Goal: Information Seeking & Learning: Learn about a topic

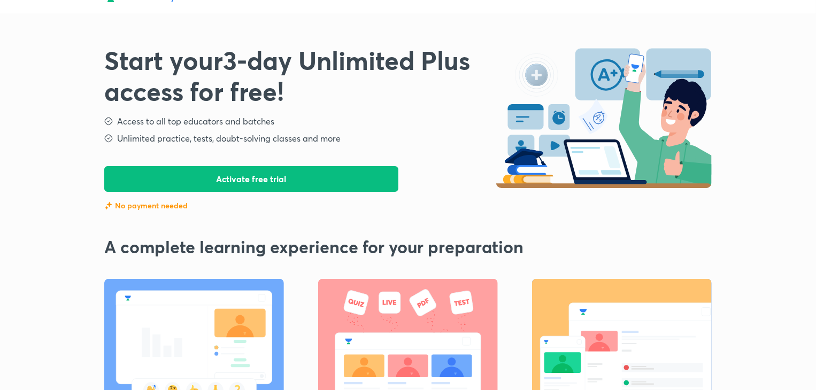
scroll to position [14, 0]
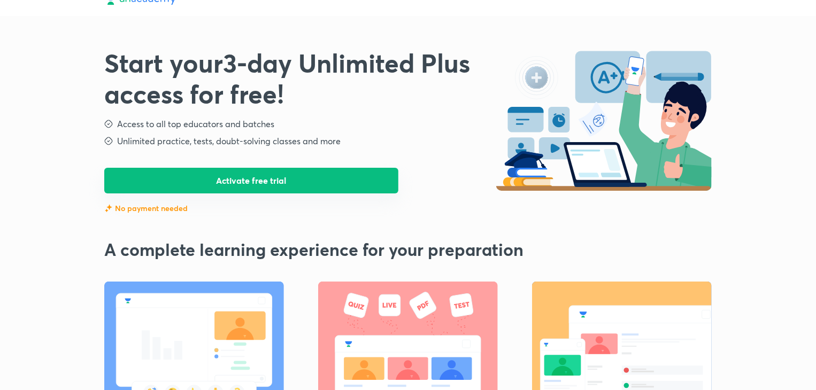
click at [190, 172] on button "Activate free trial" at bounding box center [251, 181] width 294 height 26
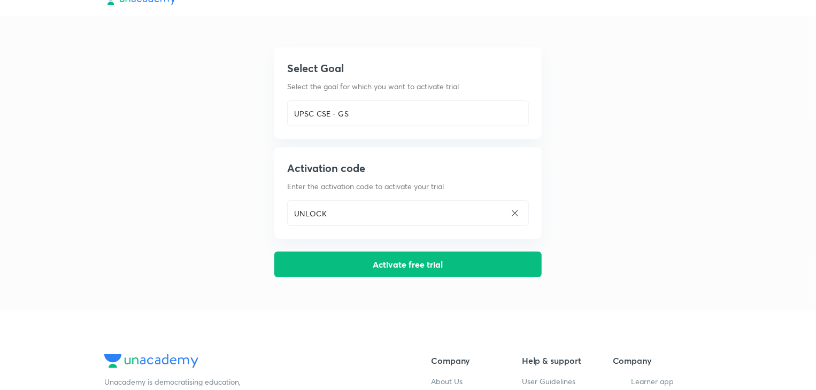
scroll to position [0, 0]
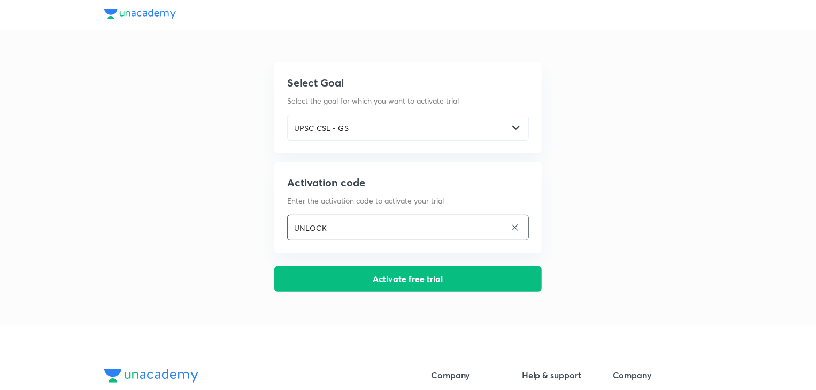
click at [308, 227] on input "UNLOCK" at bounding box center [397, 228] width 218 height 22
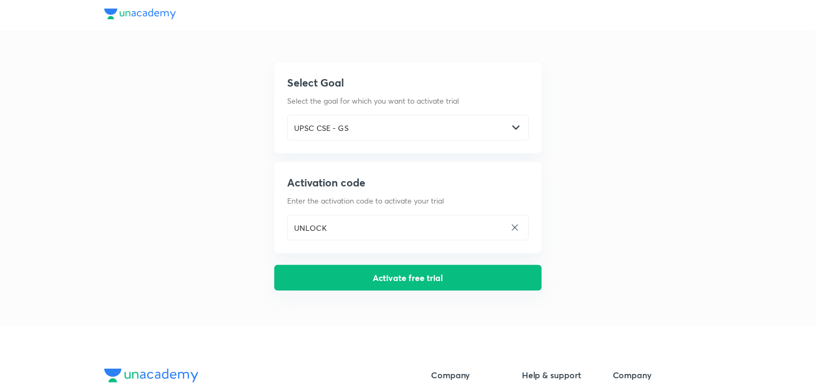
click at [346, 284] on button "Activate free trial" at bounding box center [407, 278] width 267 height 26
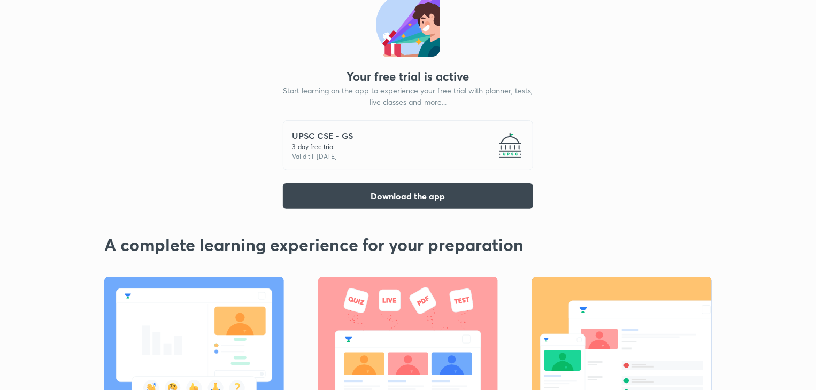
scroll to position [53, 0]
click at [350, 199] on button "Download the app" at bounding box center [408, 195] width 250 height 26
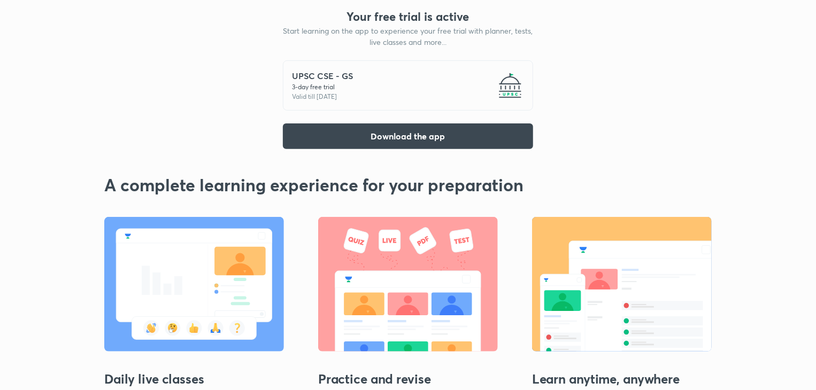
scroll to position [118, 0]
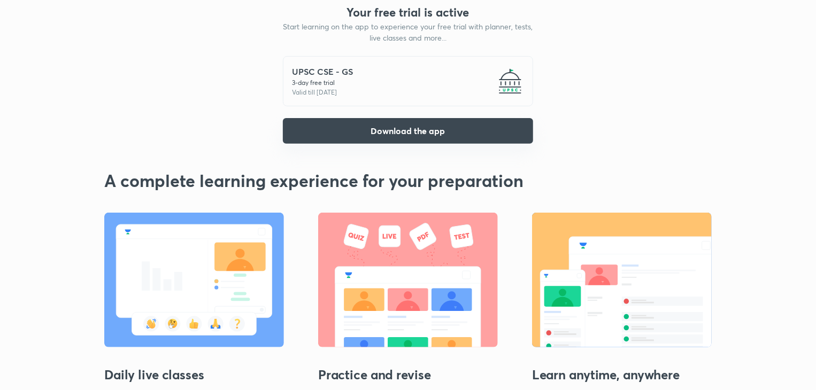
click at [475, 129] on button "Download the app" at bounding box center [408, 131] width 250 height 26
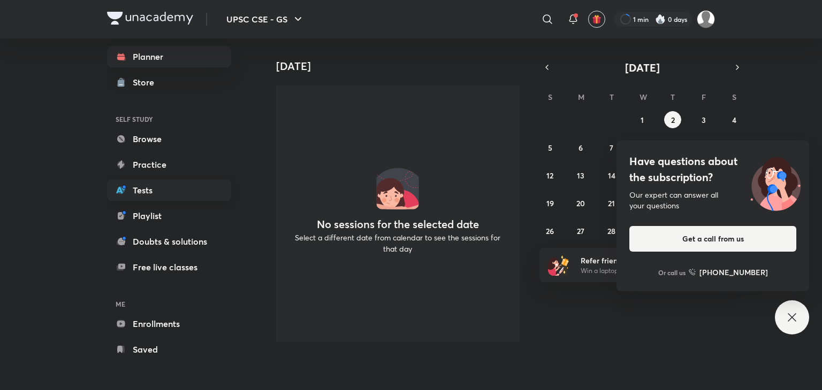
scroll to position [13, 0]
click at [180, 327] on link "Enrollments" at bounding box center [169, 324] width 124 height 21
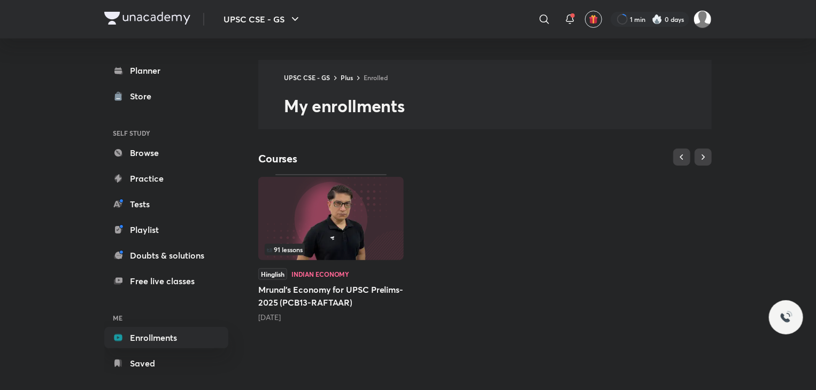
click at [326, 252] on div "91 lessons" at bounding box center [331, 250] width 133 height 12
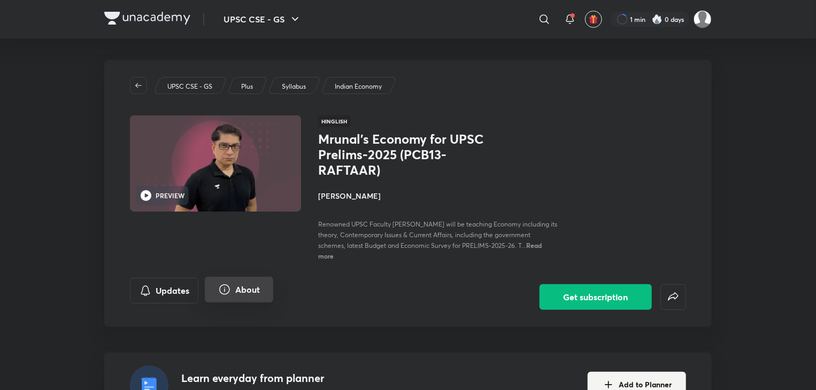
click at [258, 296] on button "About" at bounding box center [239, 290] width 68 height 26
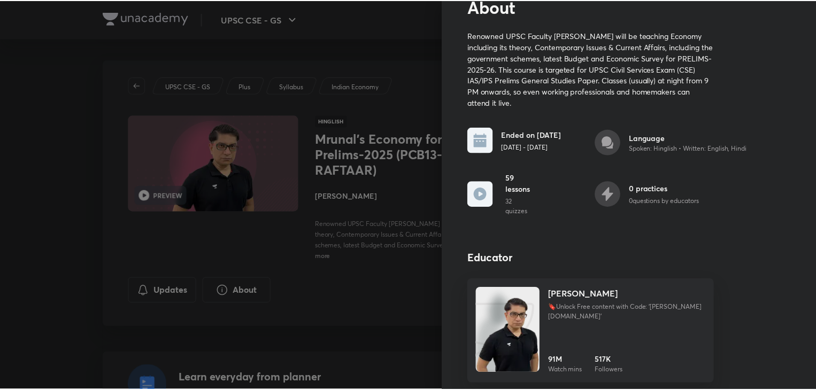
scroll to position [49, 0]
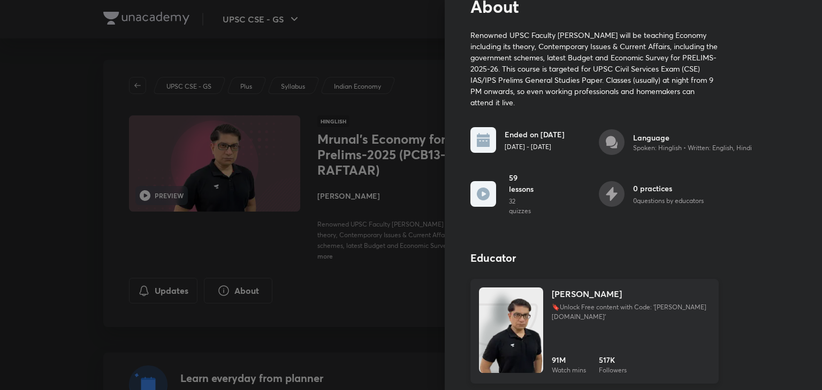
click at [508, 330] on img at bounding box center [511, 341] width 64 height 86
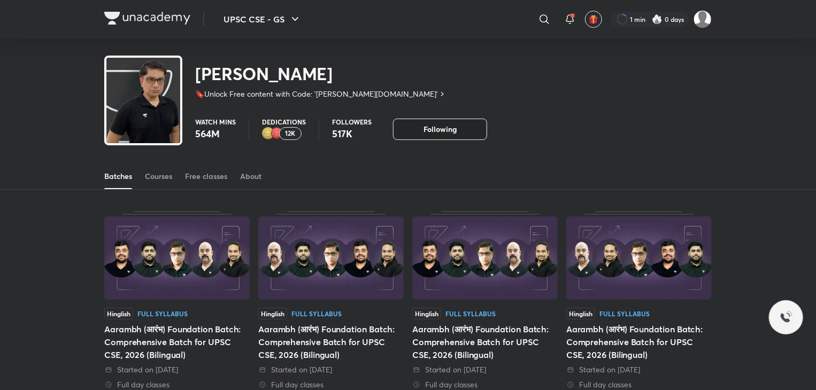
click at [427, 135] on button "Following" at bounding box center [440, 129] width 94 height 21
click at [427, 135] on button "Follow" at bounding box center [440, 129] width 94 height 21
click at [209, 172] on div "Free classes" at bounding box center [206, 176] width 42 height 11
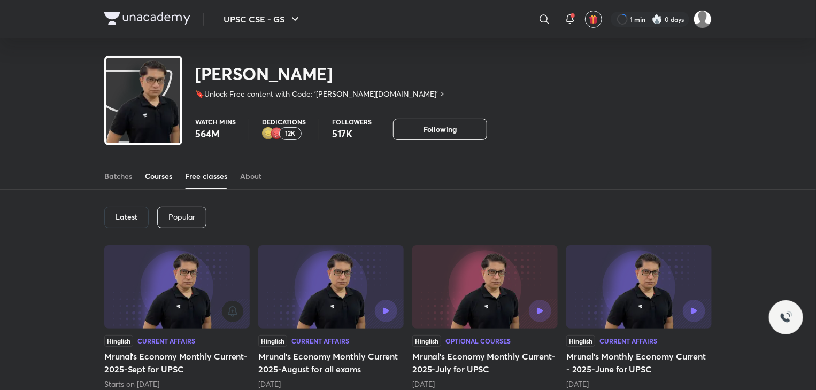
click at [168, 181] on div "Courses" at bounding box center [158, 176] width 27 height 11
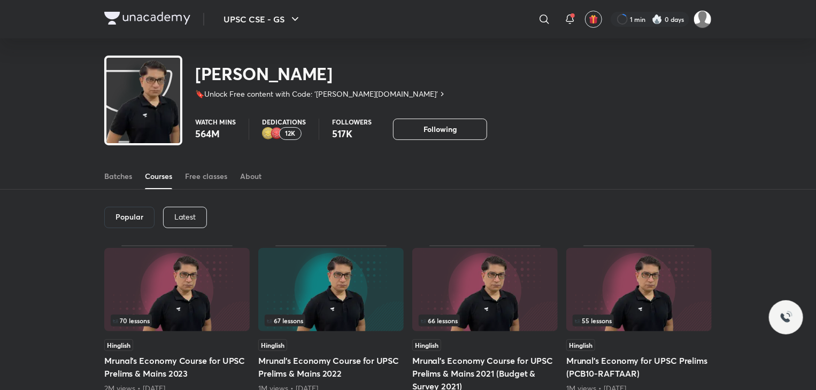
click at [168, 214] on div "Latest" at bounding box center [185, 217] width 44 height 21
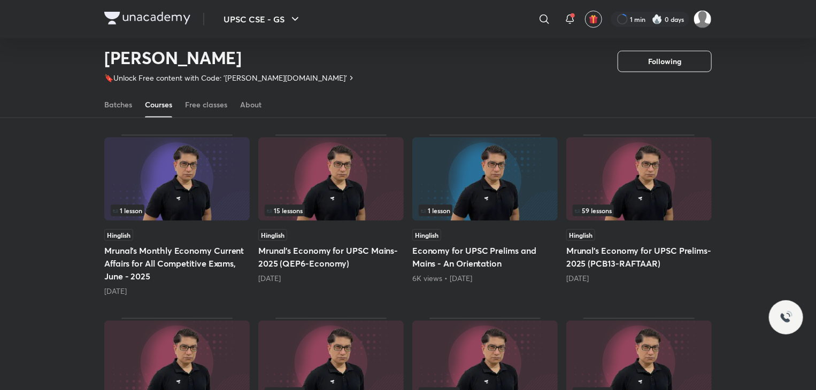
scroll to position [261, 0]
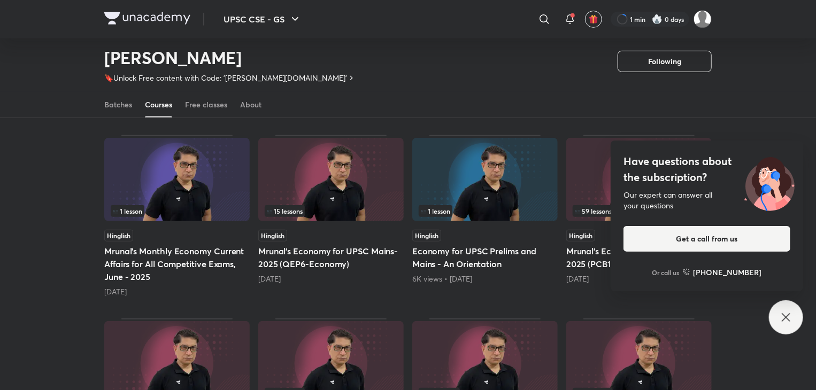
click at [588, 244] on div "Hinglish Mrunal’s Economy for UPSC Prelims-2025 (PCB13-RAFTAAR) 4 months ago" at bounding box center [638, 257] width 145 height 55
click at [588, 245] on h5 "Mrunal’s Economy for UPSC Prelims-2025 (PCB13-RAFTAAR)" at bounding box center [638, 258] width 145 height 26
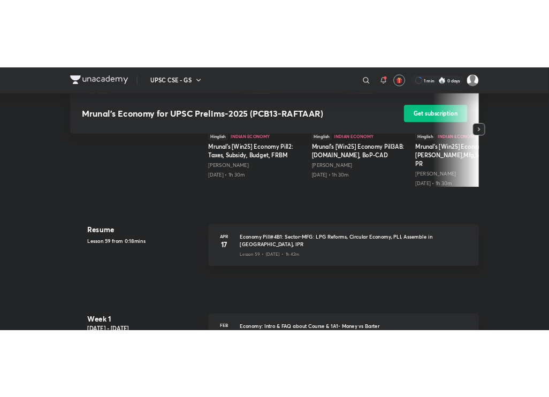
scroll to position [419, 0]
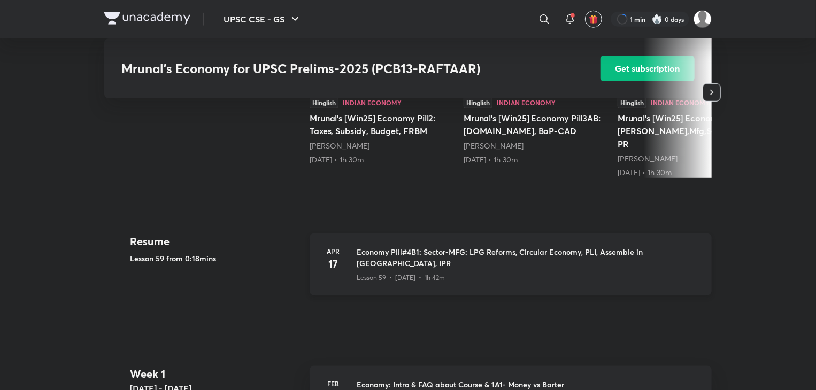
click at [565, 247] on h3 "Economy Pill#4B1: Sector-MFG: LPG Reforms, Circular Economy, PLI, Assemble in […" at bounding box center [528, 258] width 342 height 22
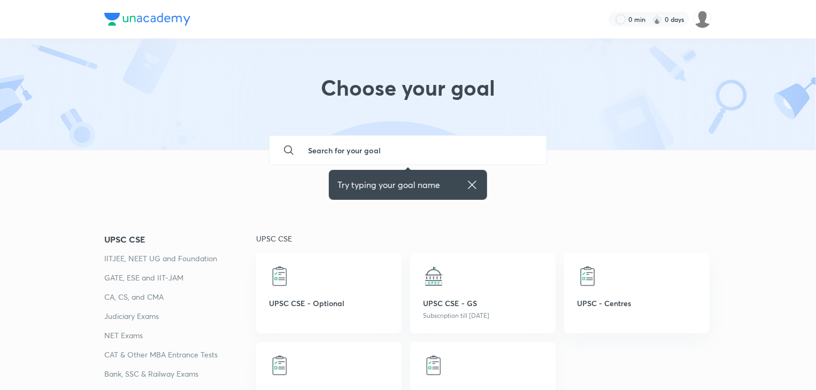
click at [464, 187] on div "Try typing your goal name" at bounding box center [408, 185] width 141 height 13
click at [471, 186] on icon at bounding box center [472, 185] width 8 height 8
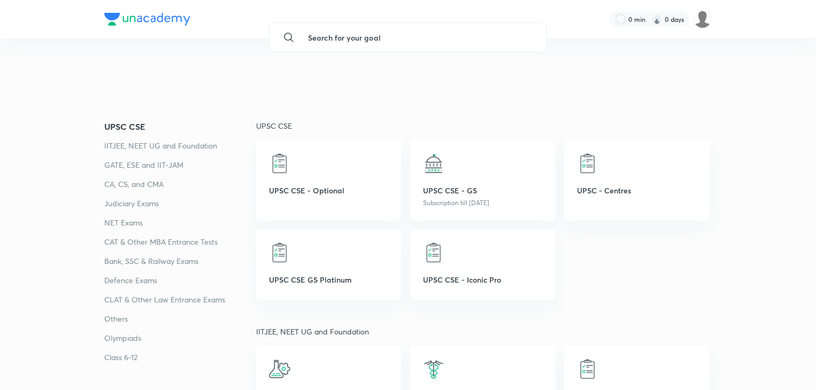
scroll to position [113, 0]
click at [462, 159] on div at bounding box center [483, 162] width 120 height 21
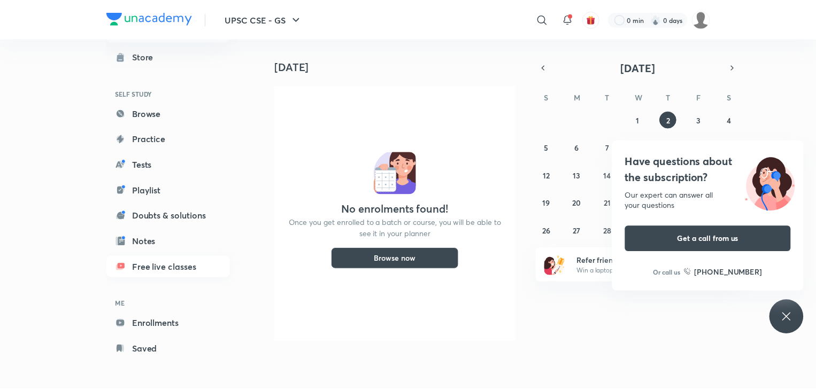
scroll to position [39, 0]
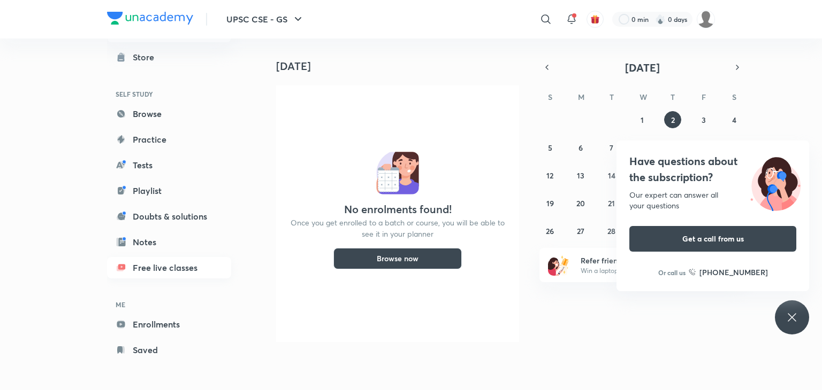
click at [147, 262] on link "Free live classes" at bounding box center [169, 267] width 124 height 21
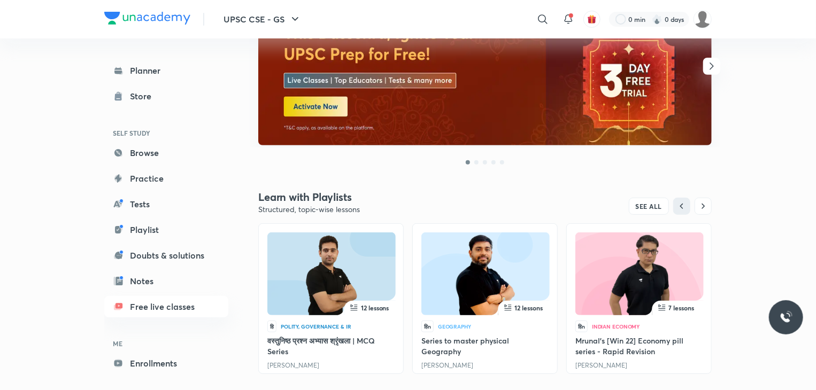
scroll to position [243, 0]
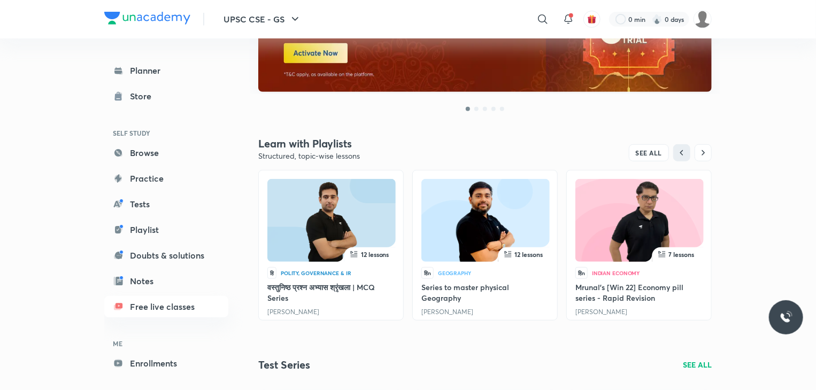
click at [624, 237] on img at bounding box center [639, 222] width 91 height 83
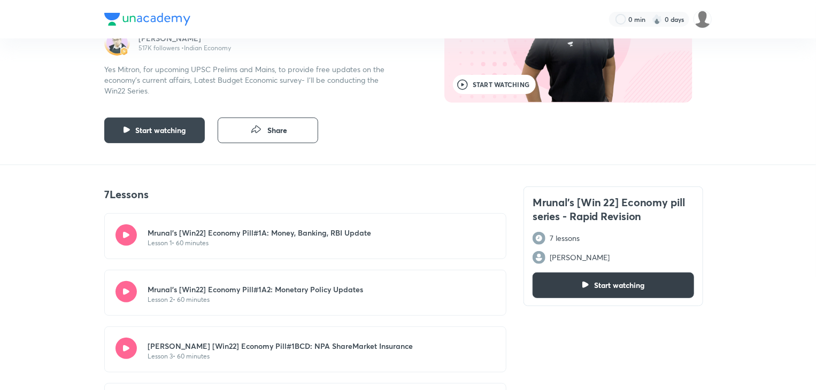
click at [574, 284] on button "Start watching" at bounding box center [614, 286] width 162 height 26
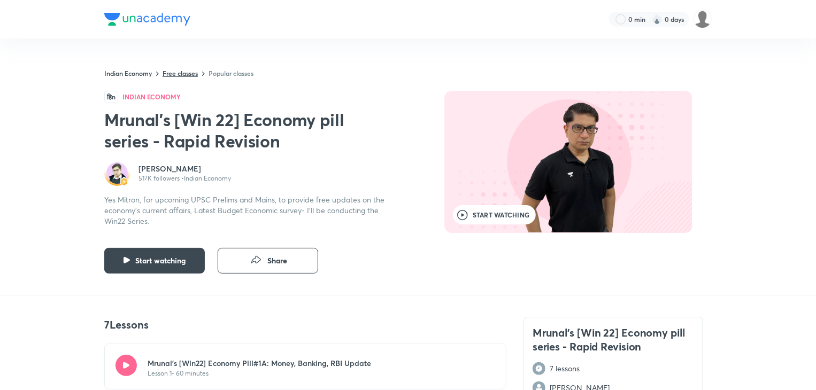
click at [189, 71] on link "Free classes" at bounding box center [180, 73] width 35 height 9
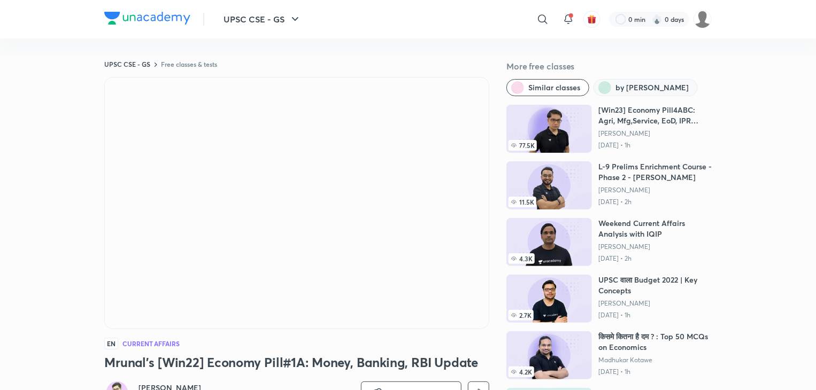
click at [633, 91] on span "by Mrunal Patel" at bounding box center [652, 87] width 73 height 11
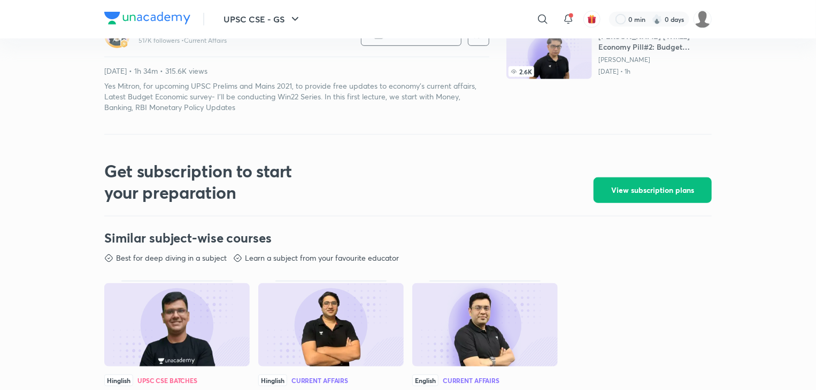
scroll to position [356, 0]
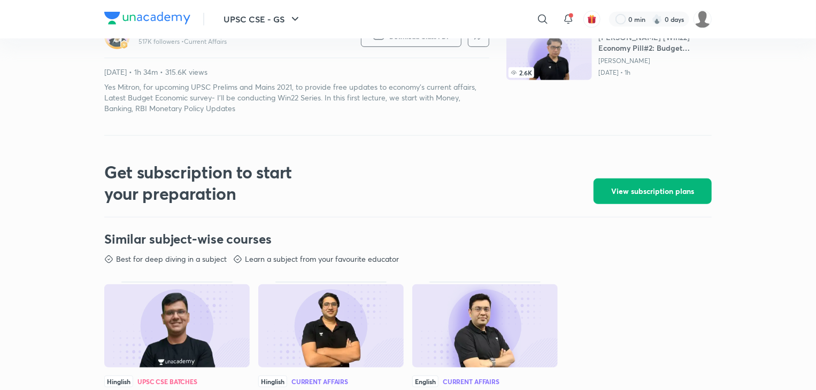
click at [605, 187] on button "View subscription plans" at bounding box center [653, 192] width 118 height 26
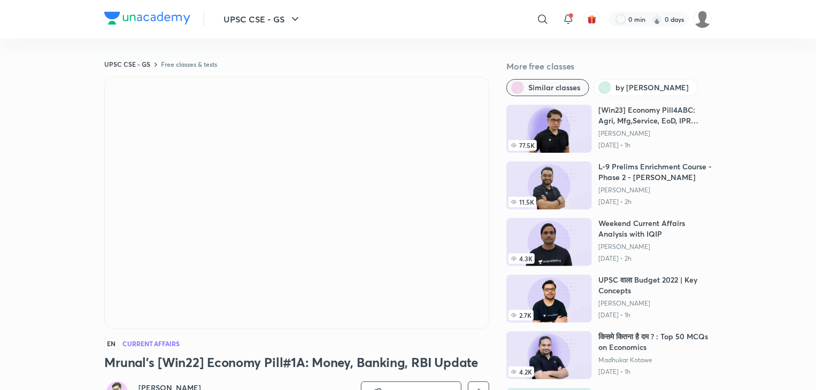
click at [568, 84] on span "Similar classes" at bounding box center [554, 87] width 52 height 11
click at [616, 82] on span "by Mrunal Patel" at bounding box center [652, 87] width 73 height 11
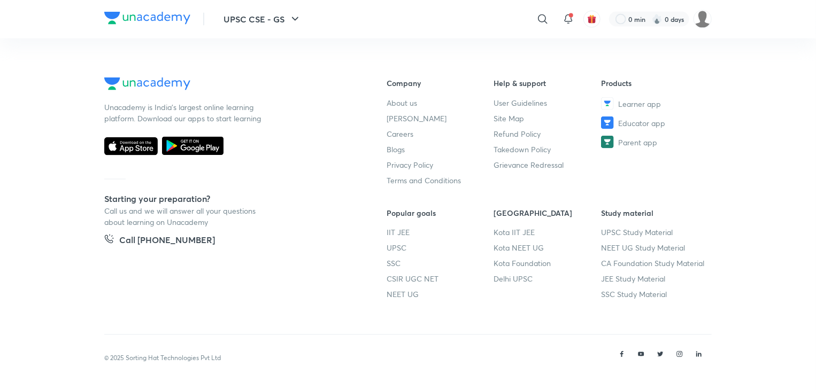
scroll to position [787, 0]
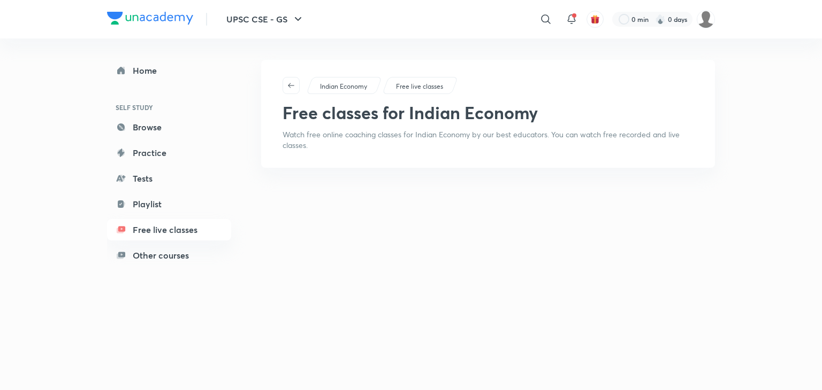
click at [336, 90] on p "Indian Economy" at bounding box center [343, 87] width 47 height 10
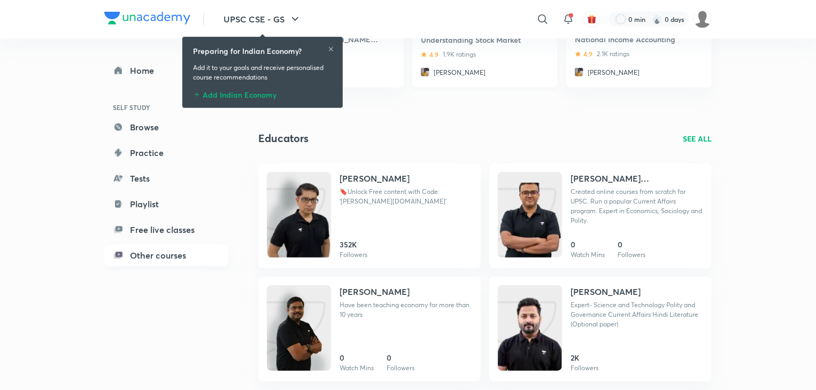
scroll to position [276, 0]
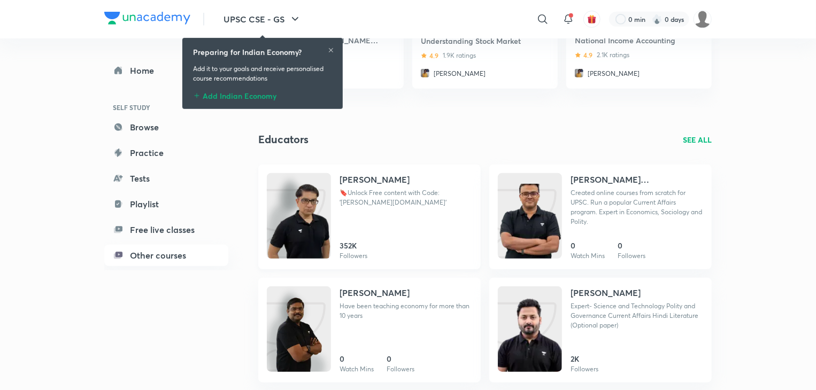
click at [319, 229] on img at bounding box center [299, 227] width 64 height 86
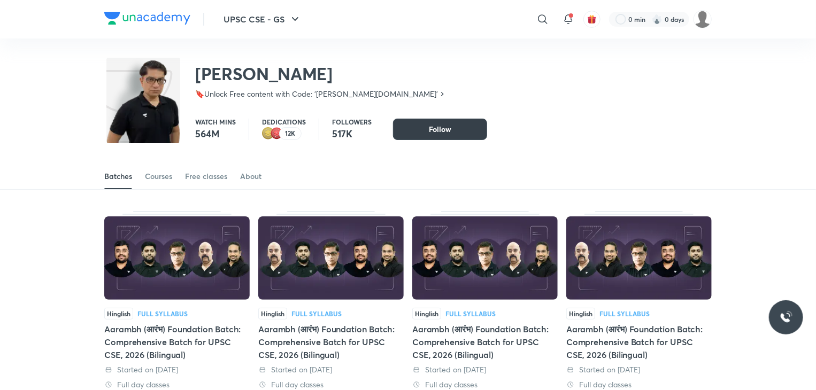
click at [402, 136] on button "Follow" at bounding box center [440, 129] width 94 height 21
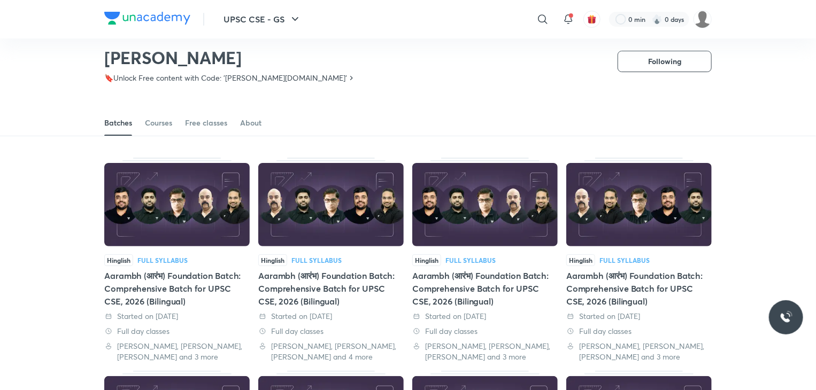
scroll to position [21, 0]
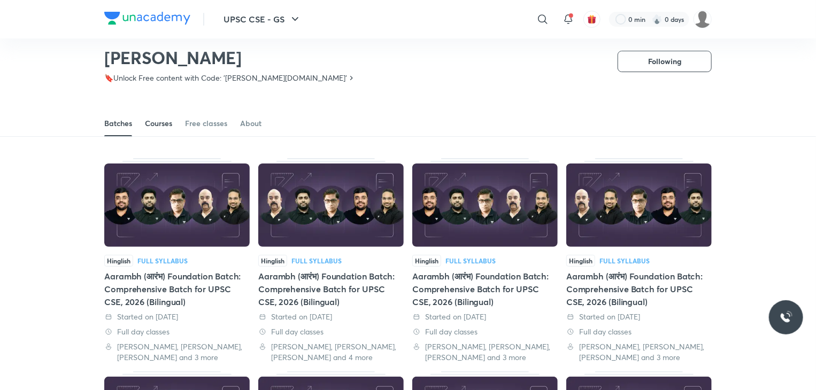
click at [162, 117] on link "Courses" at bounding box center [158, 124] width 27 height 26
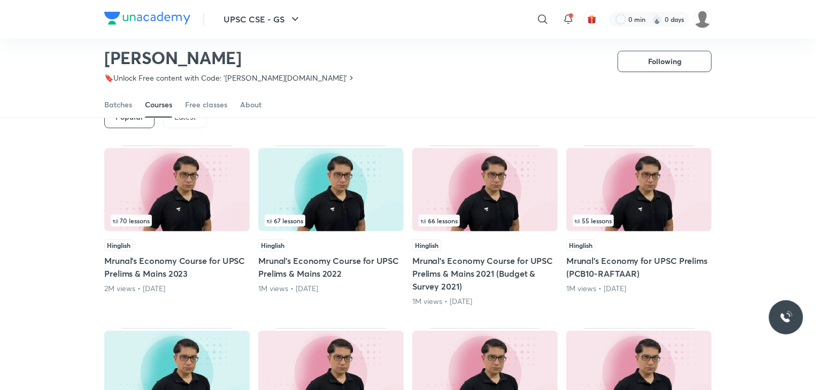
scroll to position [75, 0]
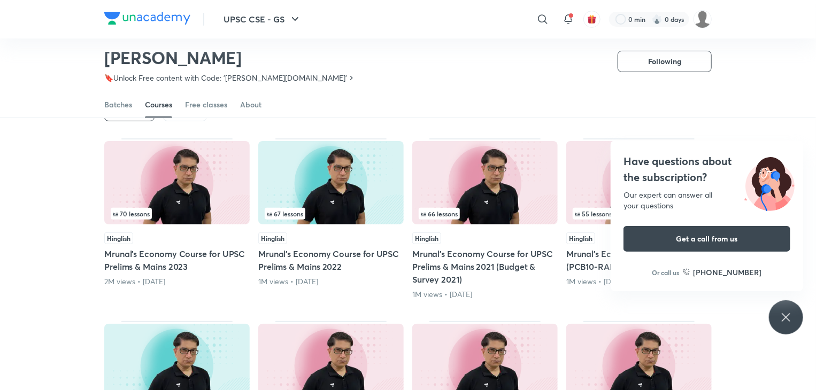
click at [786, 318] on icon at bounding box center [786, 317] width 8 height 8
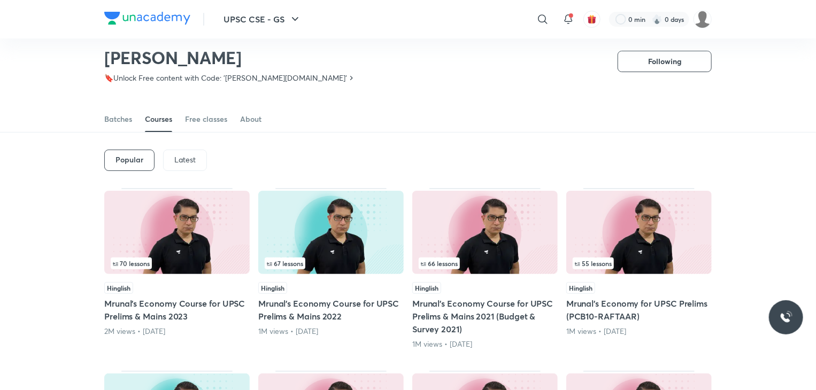
scroll to position [0, 0]
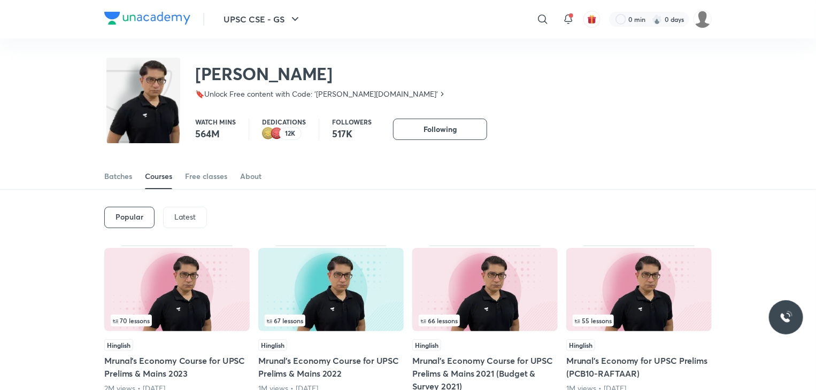
click at [175, 219] on p "Latest" at bounding box center [184, 217] width 21 height 9
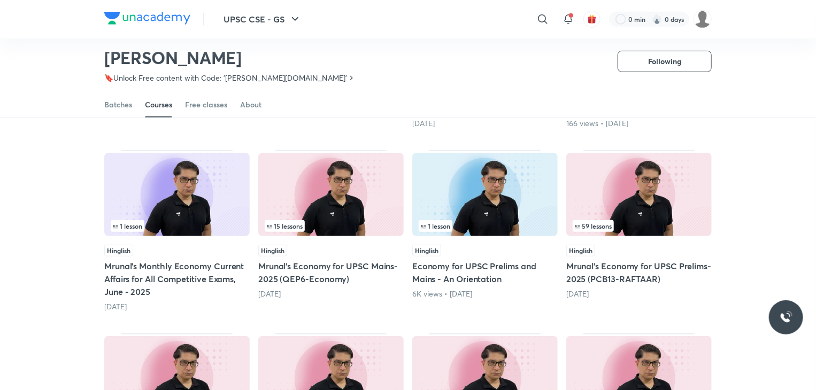
scroll to position [246, 0]
click at [608, 251] on div "Hinglish" at bounding box center [638, 251] width 145 height 12
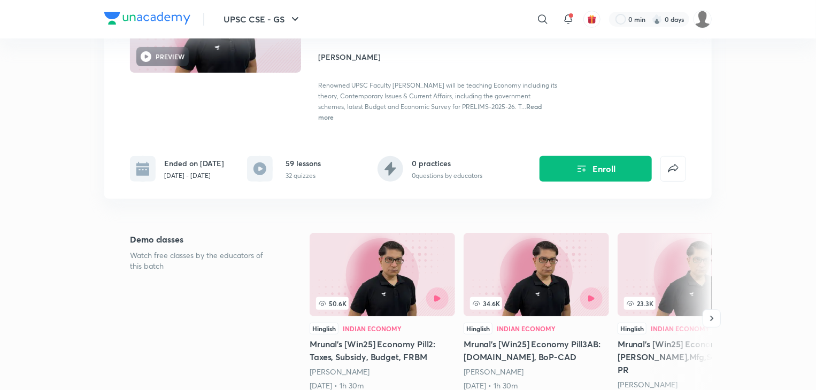
scroll to position [123, 0]
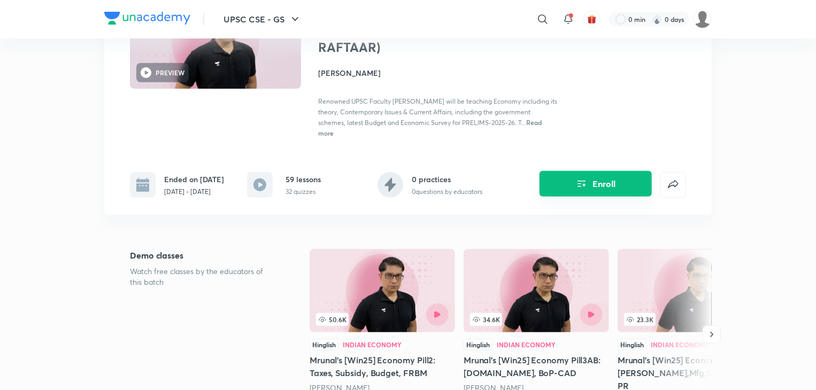
click at [580, 186] on icon "Enroll" at bounding box center [582, 184] width 13 height 13
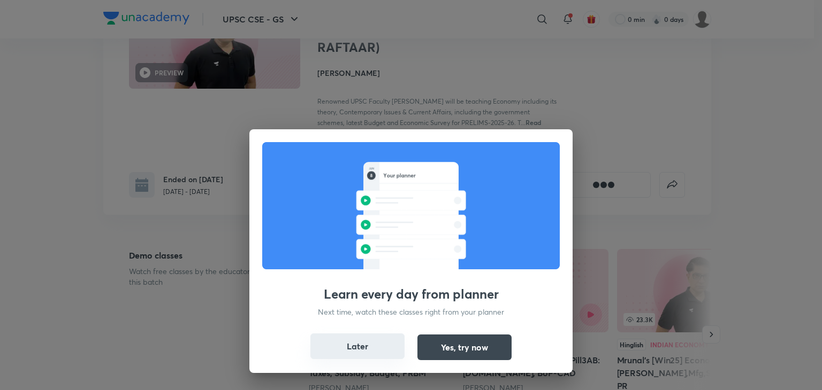
click at [389, 352] on button "Later" at bounding box center [357, 347] width 94 height 26
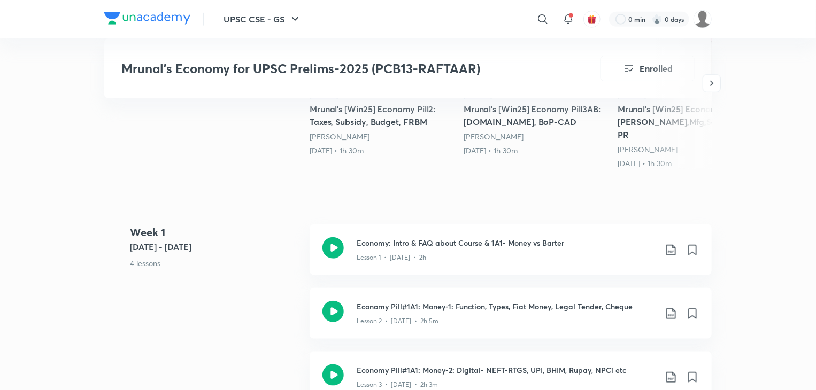
scroll to position [428, 0]
click at [466, 249] on div "Lesson 1 • [DATE] • 2h" at bounding box center [507, 256] width 300 height 14
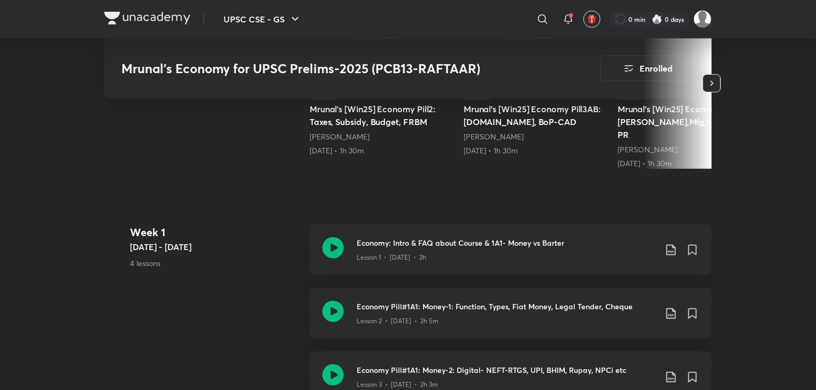
scroll to position [436, 0]
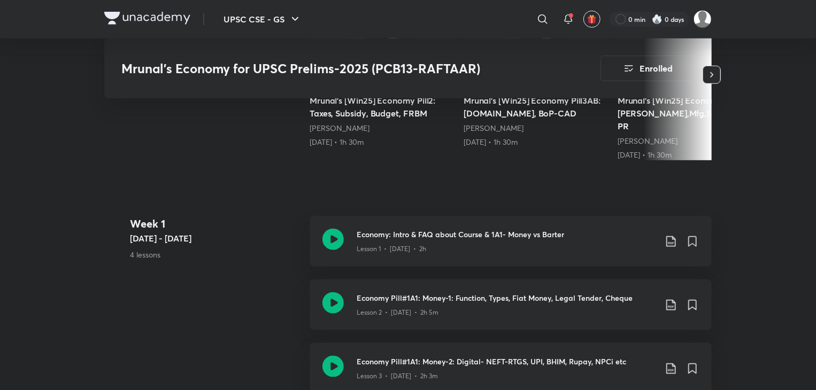
scroll to position [428, 0]
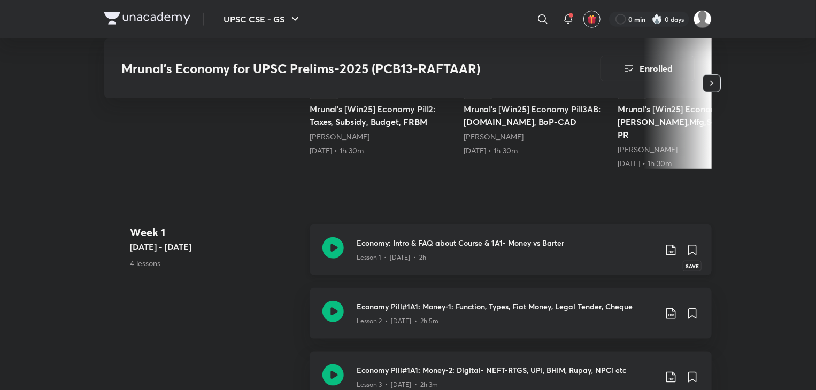
click at [699, 244] on icon at bounding box center [692, 250] width 13 height 13
click at [693, 246] on icon at bounding box center [692, 251] width 7 height 10
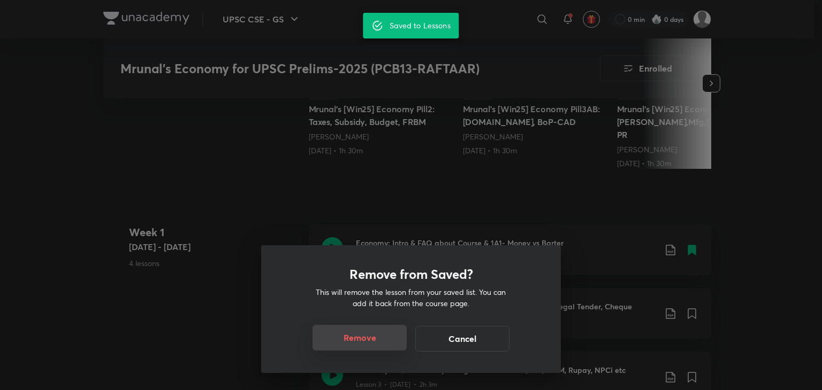
click at [393, 340] on button "Remove" at bounding box center [359, 338] width 94 height 26
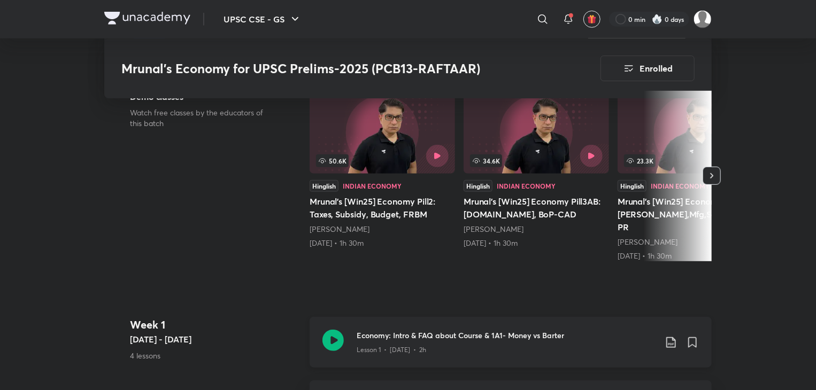
scroll to position [375, 0]
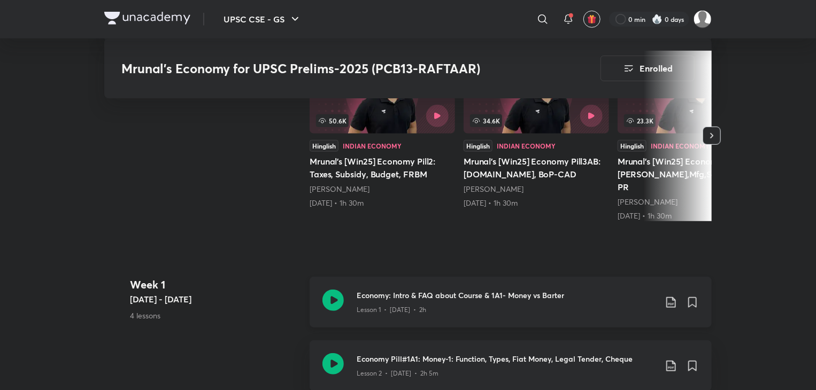
click at [339, 290] on icon at bounding box center [333, 300] width 21 height 21
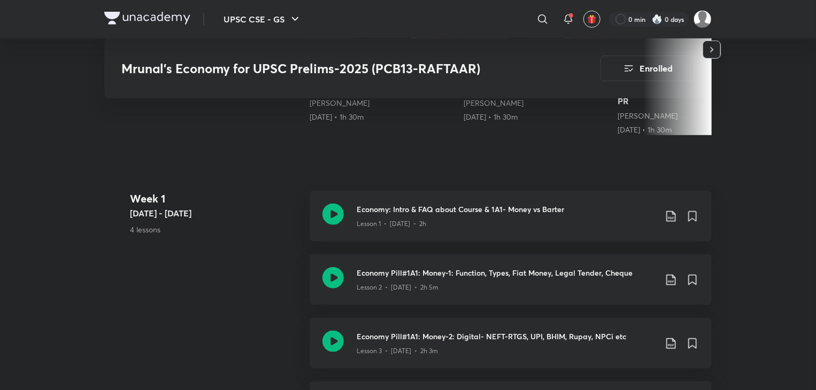
scroll to position [488, 0]
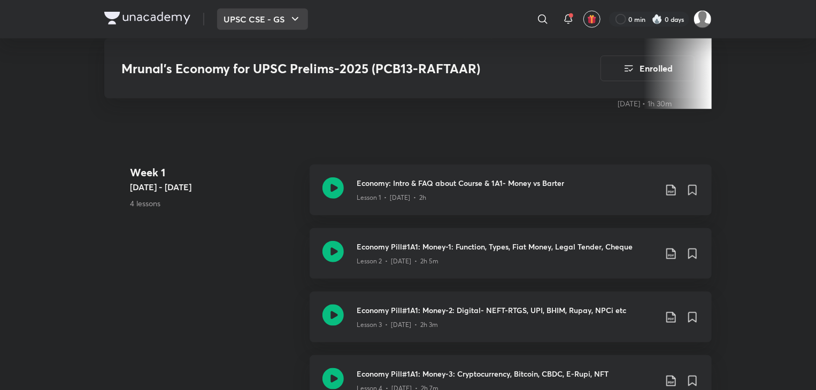
click at [288, 20] on button "UPSC CSE - GS" at bounding box center [262, 19] width 91 height 21
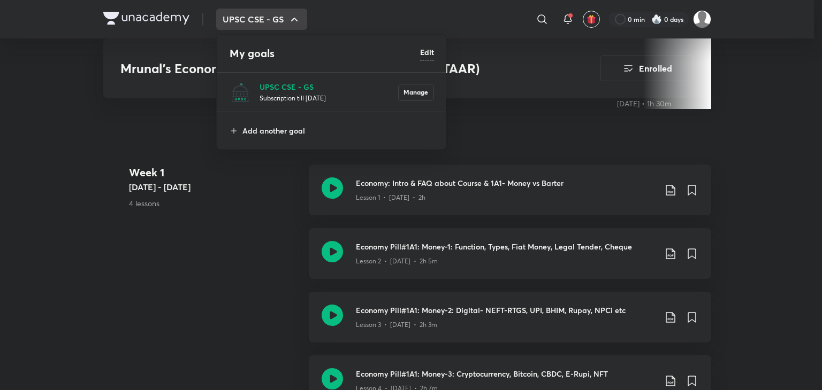
click at [254, 178] on div at bounding box center [411, 195] width 822 height 390
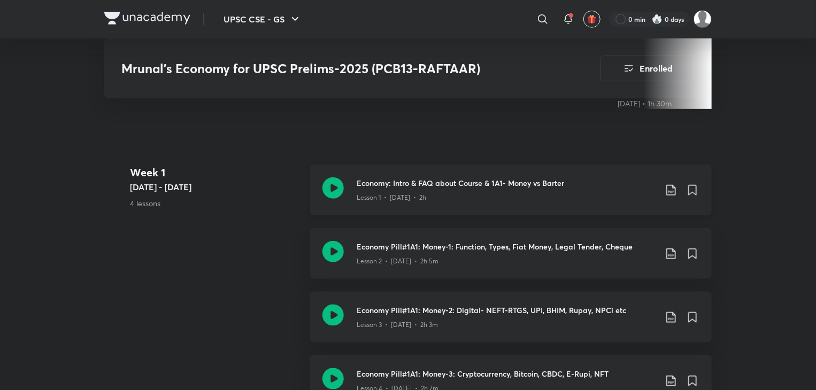
click at [608, 189] on div "Lesson 1 • [DATE] • 2h" at bounding box center [507, 196] width 300 height 14
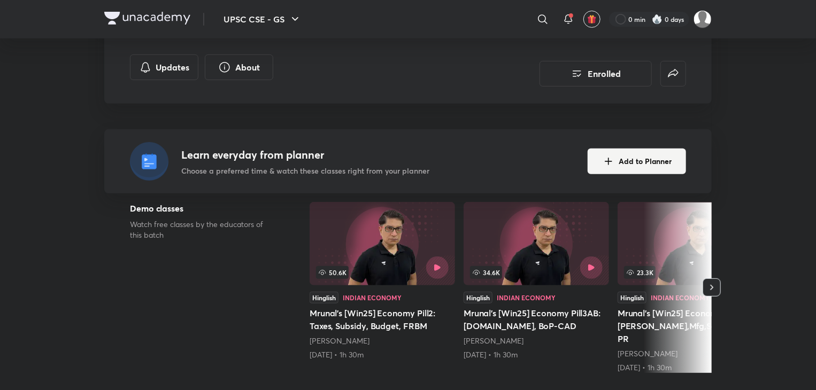
scroll to position [233, 0]
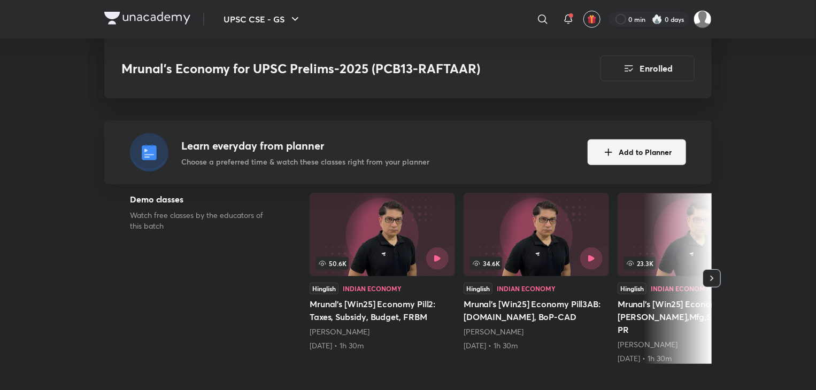
drag, startPoint x: 775, startPoint y: 0, endPoint x: 516, endPoint y: 141, distance: 294.9
click at [516, 141] on div "Learn everyday from planner Choose a preferred time & watch these classes right…" at bounding box center [408, 152] width 556 height 39
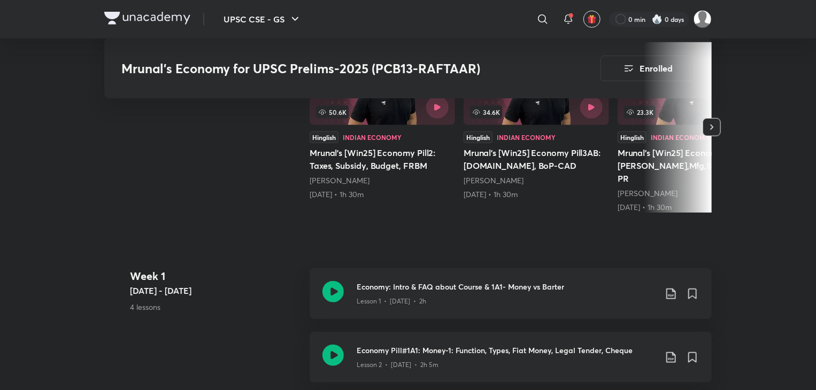
scroll to position [413, 0]
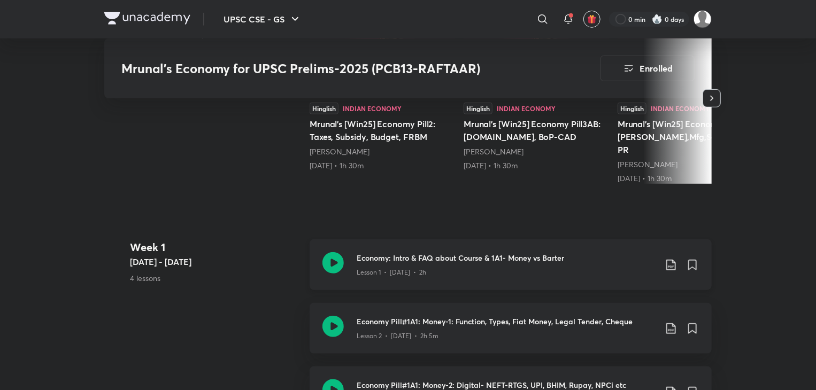
click at [669, 259] on icon at bounding box center [671, 265] width 13 height 13
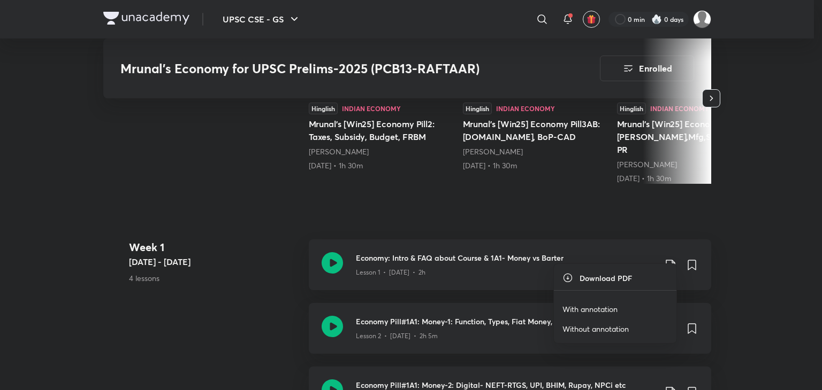
click at [502, 269] on div at bounding box center [411, 195] width 822 height 390
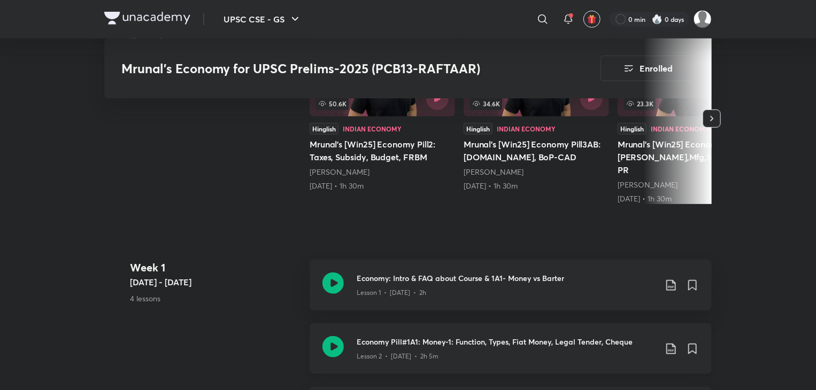
scroll to position [373, 0]
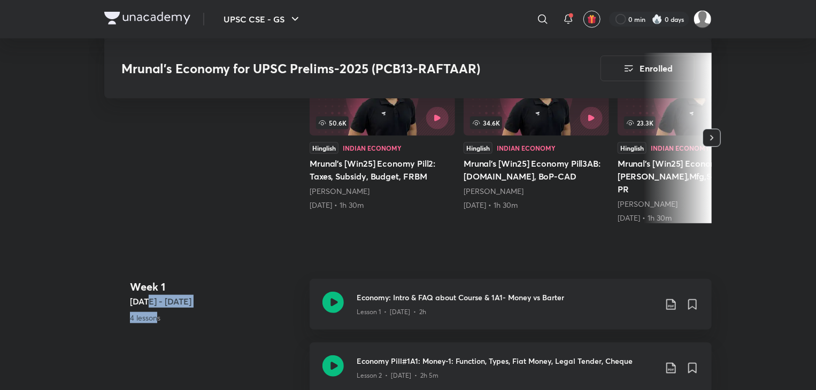
drag, startPoint x: 156, startPoint y: 318, endPoint x: 147, endPoint y: 289, distance: 30.4
click at [147, 289] on 1 "Week 1 Feb 10 - 16 4 lessons" at bounding box center [215, 311] width 171 height 64
click at [147, 295] on h5 "[DATE] - [DATE]" at bounding box center [215, 301] width 171 height 13
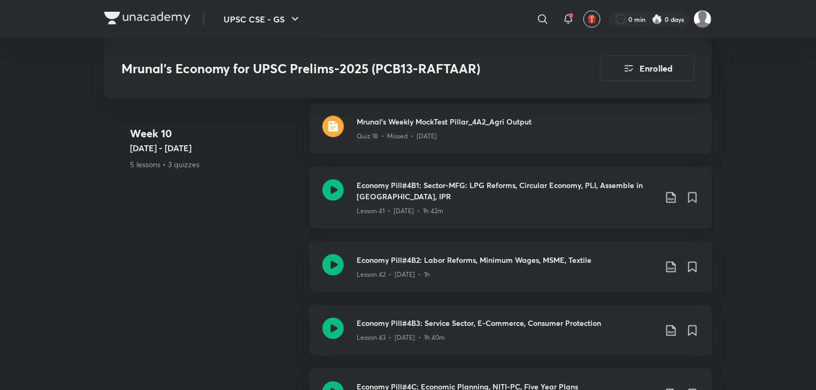
scroll to position [4786, 0]
click at [337, 181] on icon at bounding box center [333, 191] width 21 height 21
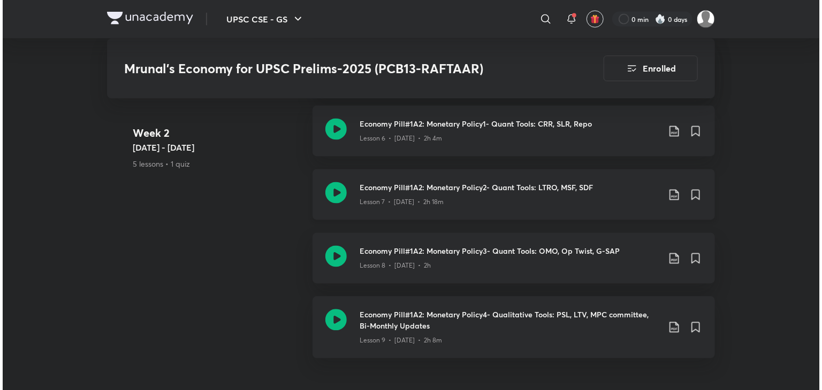
scroll to position [967, 0]
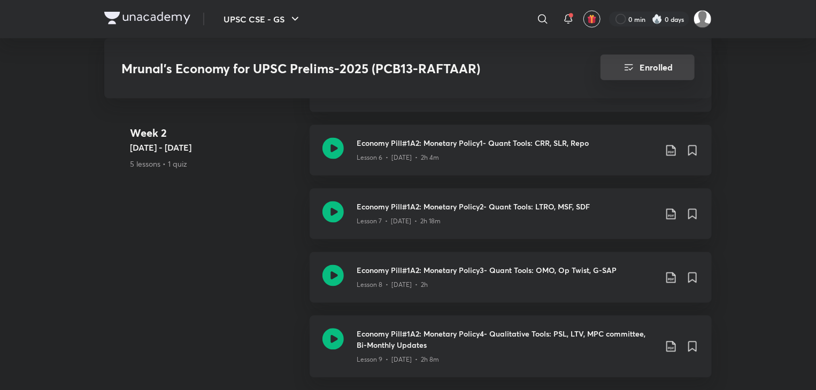
click at [676, 63] on button "Enrolled" at bounding box center [648, 68] width 94 height 26
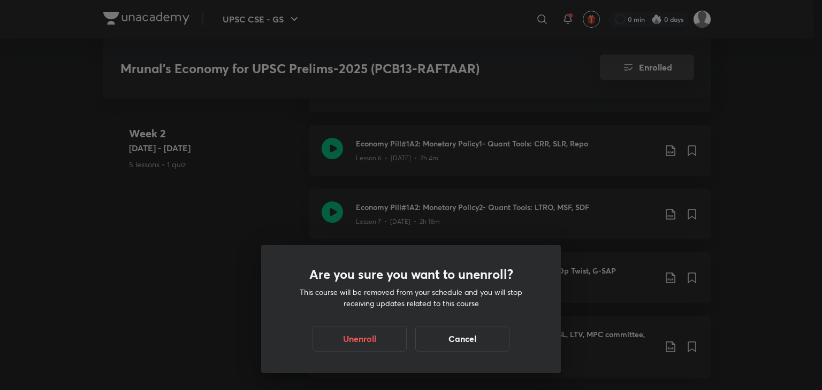
click at [676, 63] on div "Are you sure you want to unenroll? This course will be removed from your schedu…" at bounding box center [411, 195] width 822 height 390
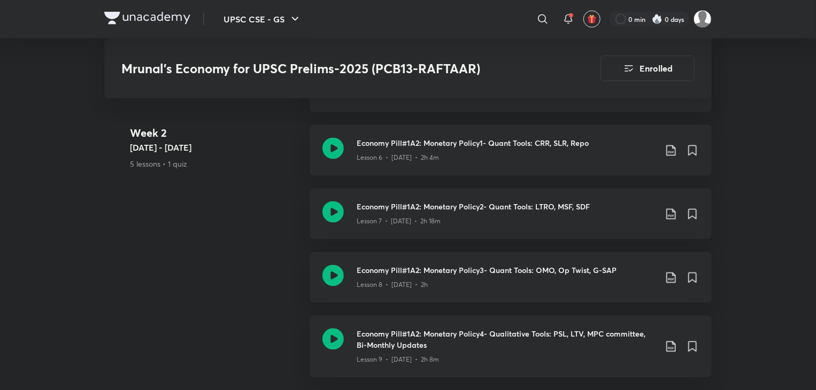
click at [594, 24] on img "button" at bounding box center [592, 19] width 10 height 10
click at [691, 29] on div "​ 0 min 0 days" at bounding box center [534, 19] width 355 height 26
click at [701, 24] on img at bounding box center [703, 19] width 18 height 18
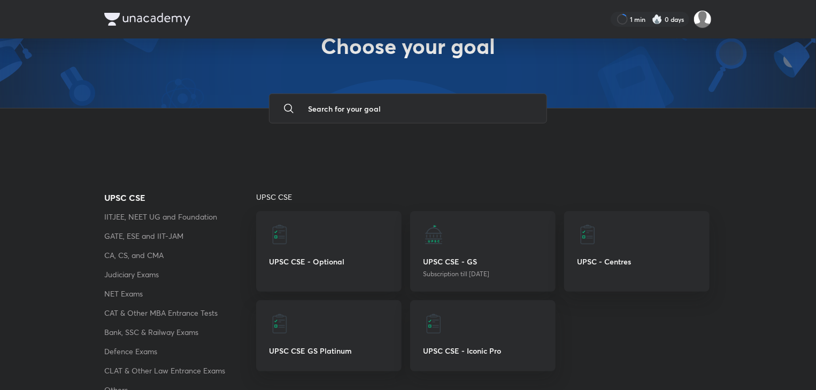
scroll to position [41, 0]
click at [384, 259] on p "UPSC CSE - Optional" at bounding box center [329, 262] width 120 height 11
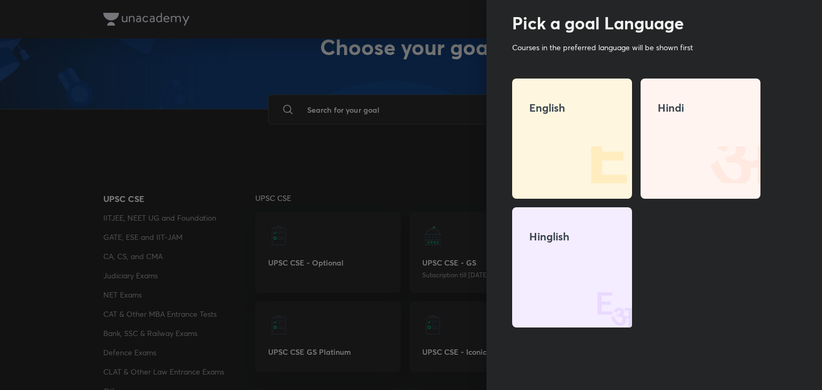
click at [380, 225] on div at bounding box center [411, 195] width 822 height 390
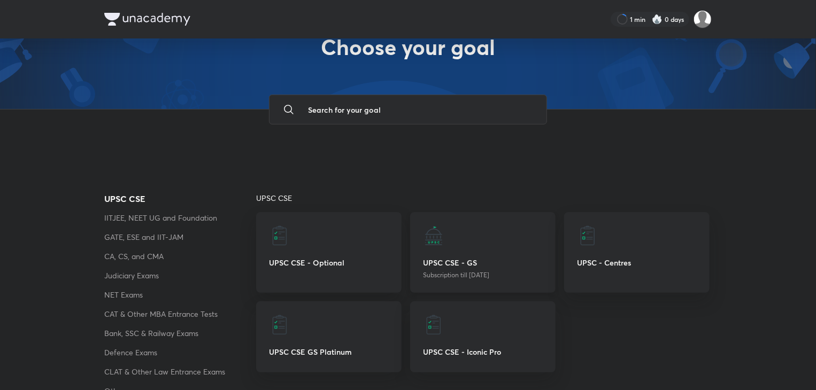
click at [435, 268] on div "UPSC CSE - GS Subscription till 5 Oct 2025" at bounding box center [482, 252] width 145 height 81
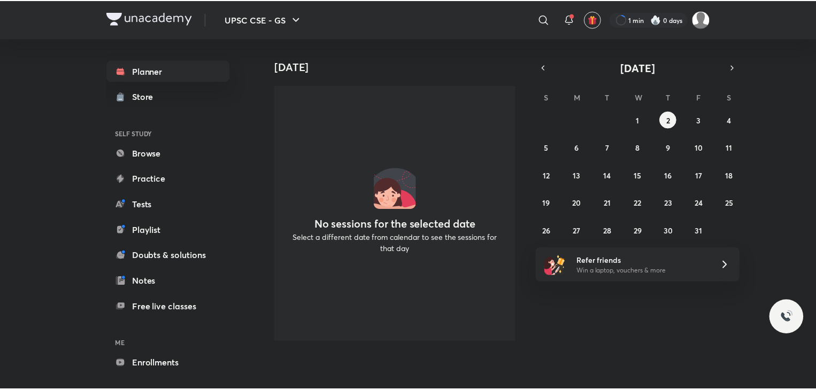
scroll to position [40, 0]
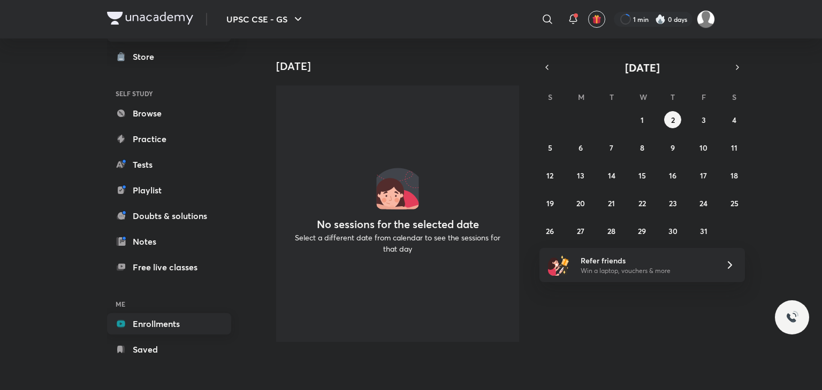
click at [191, 328] on link "Enrollments" at bounding box center [169, 323] width 124 height 21
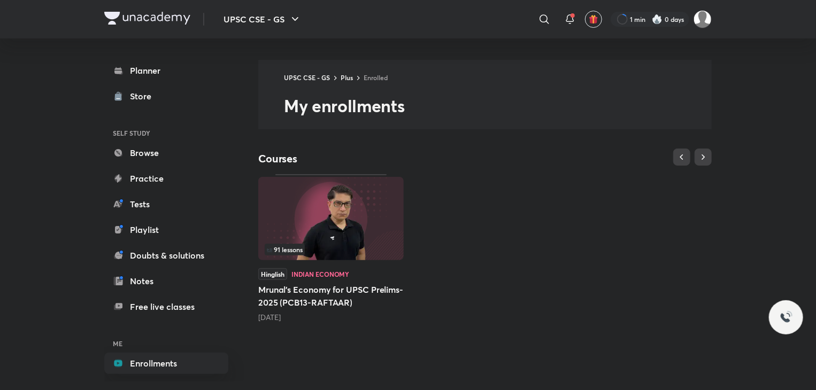
click at [317, 234] on img at bounding box center [330, 218] width 145 height 83
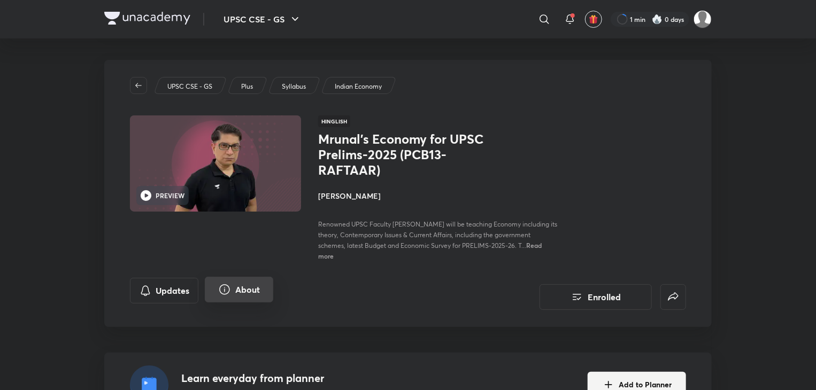
click at [233, 284] on button "About" at bounding box center [239, 290] width 68 height 26
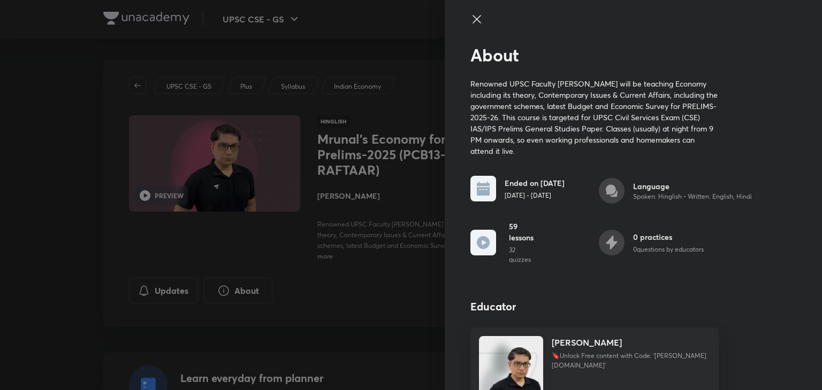
click at [470, 17] on icon at bounding box center [476, 19] width 13 height 13
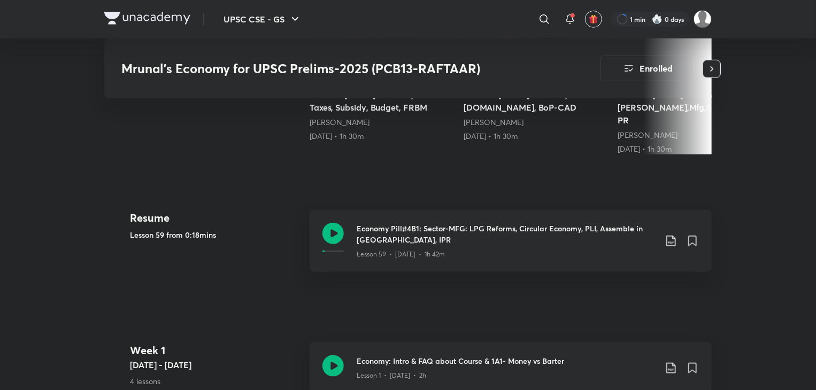
scroll to position [442, 0]
click at [463, 246] on div "Lesson 59 • Apr 17 • 1h 42m" at bounding box center [507, 253] width 300 height 14
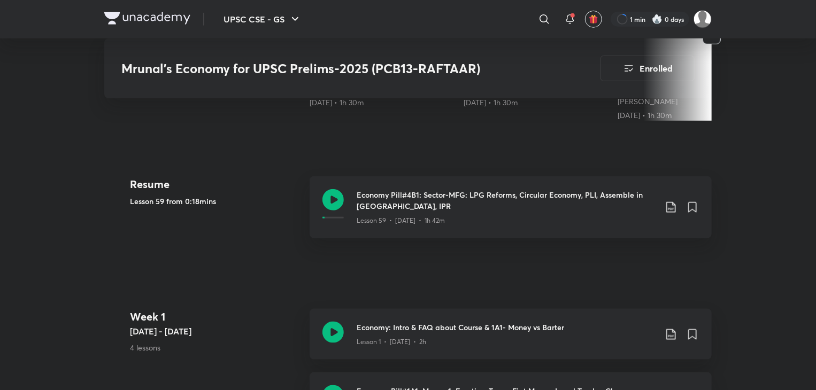
scroll to position [533, 0]
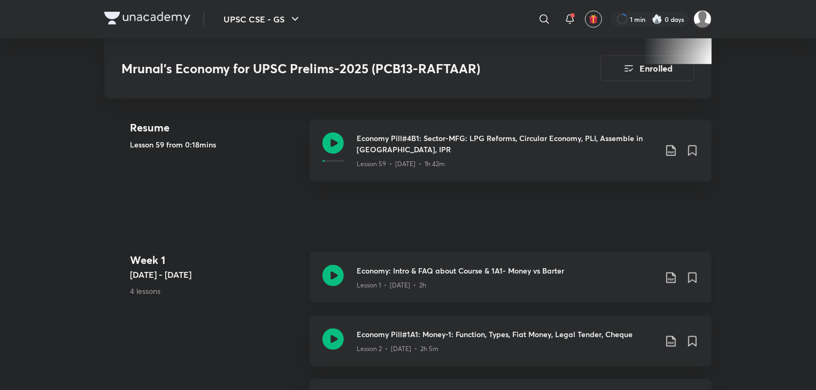
click at [350, 263] on div "Economy: Intro & FAQ about Course & 1A1- Money vs Barter Lesson 1 • Feb 13 • 2h" at bounding box center [511, 277] width 402 height 51
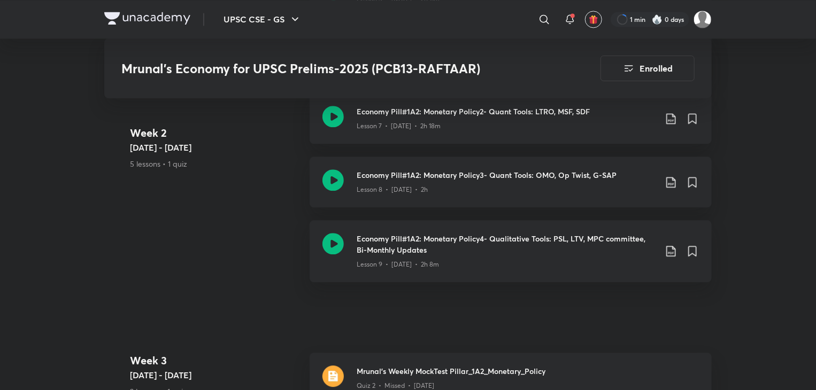
scroll to position [1196, 0]
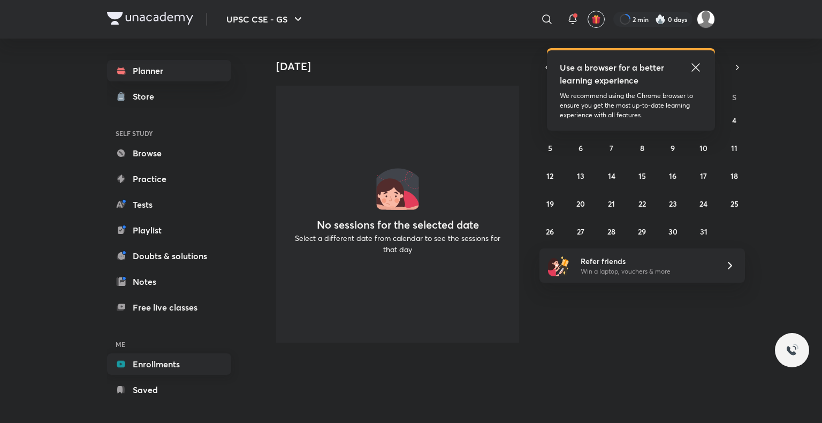
click at [166, 357] on link "Enrollments" at bounding box center [169, 363] width 124 height 21
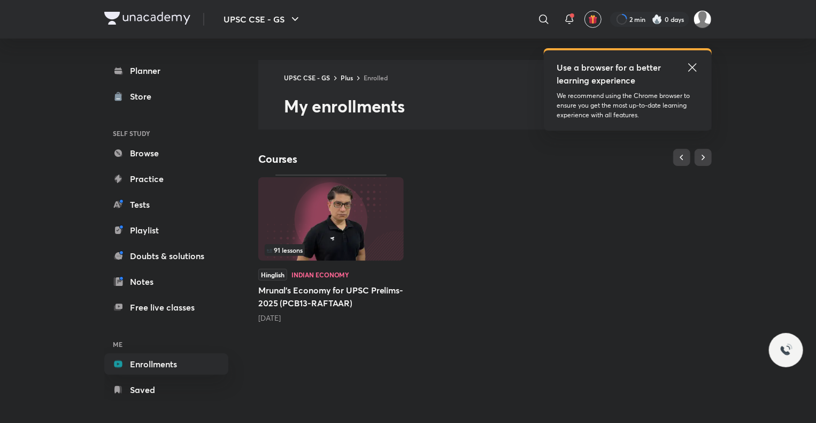
click at [313, 262] on div "91 lessons" at bounding box center [330, 219] width 145 height 85
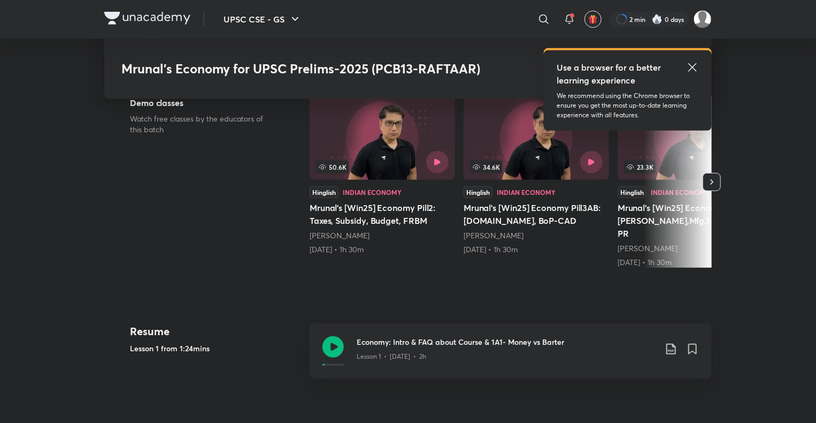
scroll to position [327, 0]
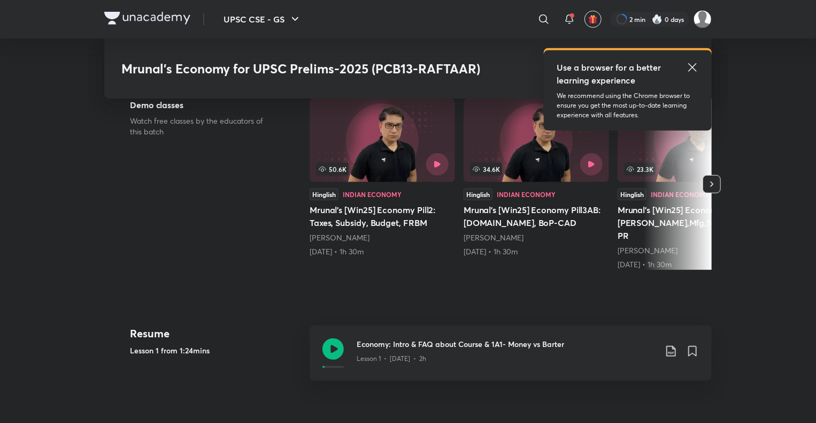
click at [549, 59] on div "Use a browser for a better learning experience We recommend using the Chrome br…" at bounding box center [628, 90] width 168 height 80
click at [549, 64] on div "Use a browser for a better learning experience" at bounding box center [628, 74] width 142 height 26
click at [549, 65] on div "Use a browser for a better learning experience" at bounding box center [628, 74] width 142 height 26
click at [549, 63] on icon at bounding box center [692, 67] width 13 height 13
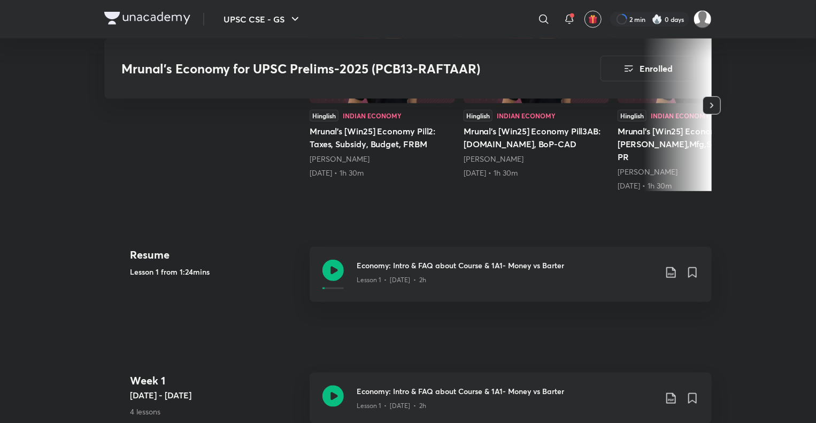
scroll to position [499, 0]
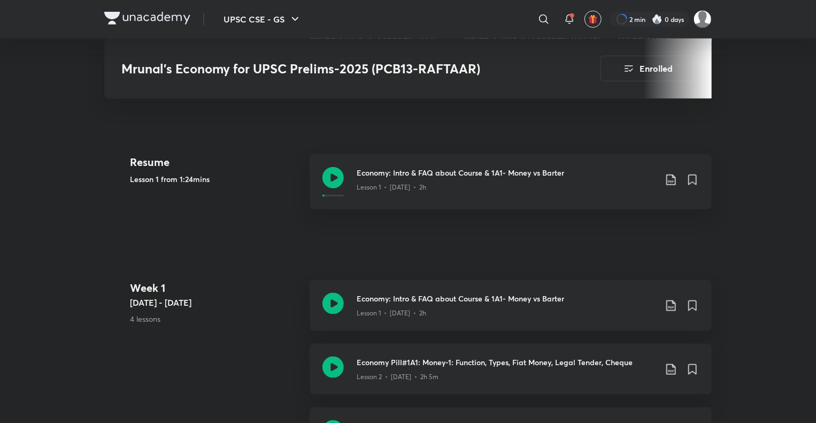
drag, startPoint x: 720, startPoint y: 1, endPoint x: 546, endPoint y: 65, distance: 186.5
click at [546, 65] on div "Mrunal’s Economy for UPSC Prelims-2025 (PCB13-RAFTAAR) Enrolled" at bounding box center [408, 69] width 608 height 60
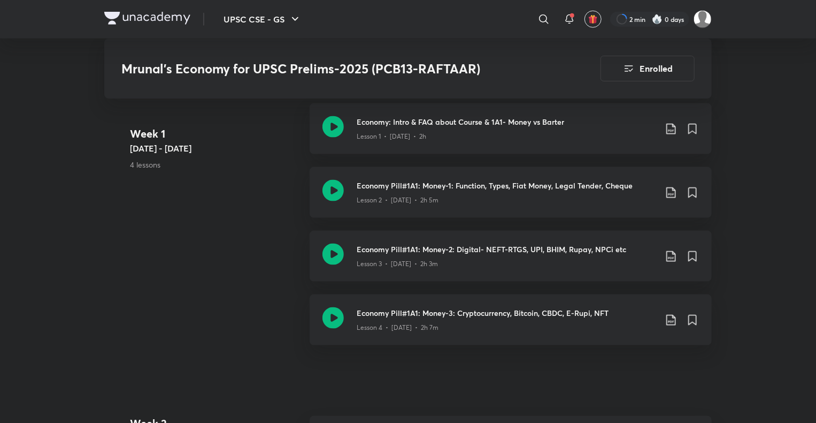
scroll to position [676, 0]
click at [549, 121] on icon at bounding box center [671, 127] width 13 height 13
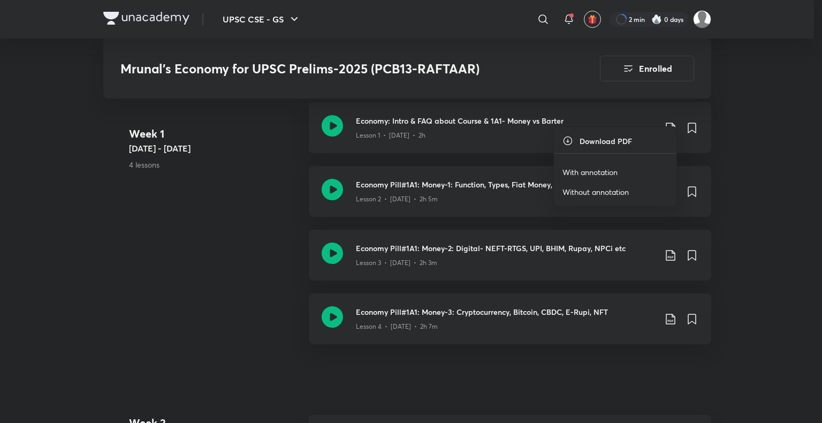
click at [427, 129] on div at bounding box center [411, 211] width 822 height 423
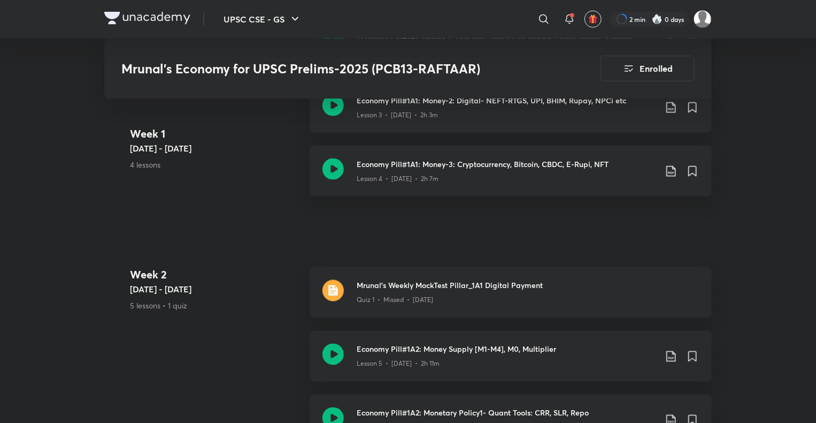
scroll to position [830, 0]
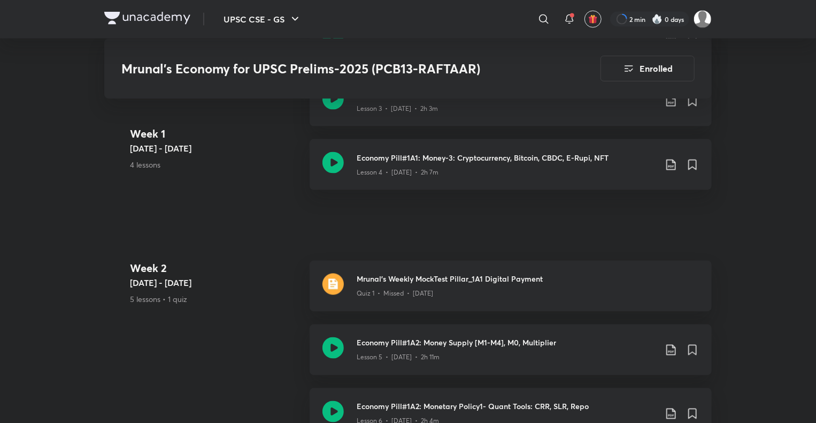
click at [175, 16] on img at bounding box center [147, 18] width 86 height 13
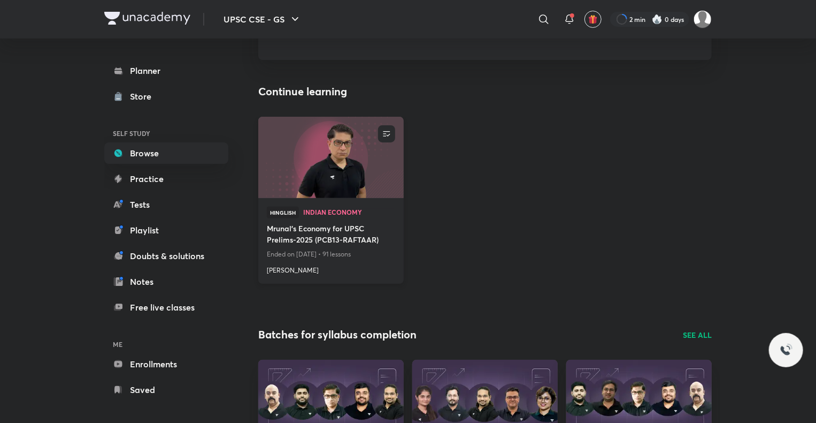
scroll to position [77, 0]
click at [306, 245] on h4 "Mrunal’s Economy for UPSC Prelims-2025 (PCB13-RAFTAAR)" at bounding box center [331, 235] width 128 height 25
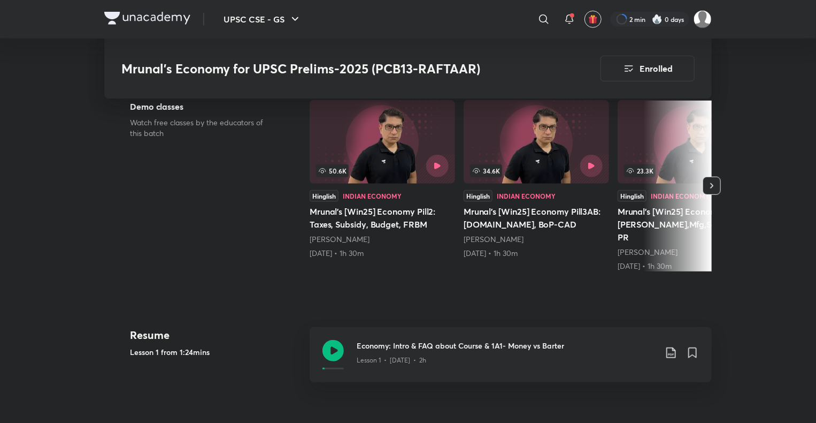
scroll to position [331, 0]
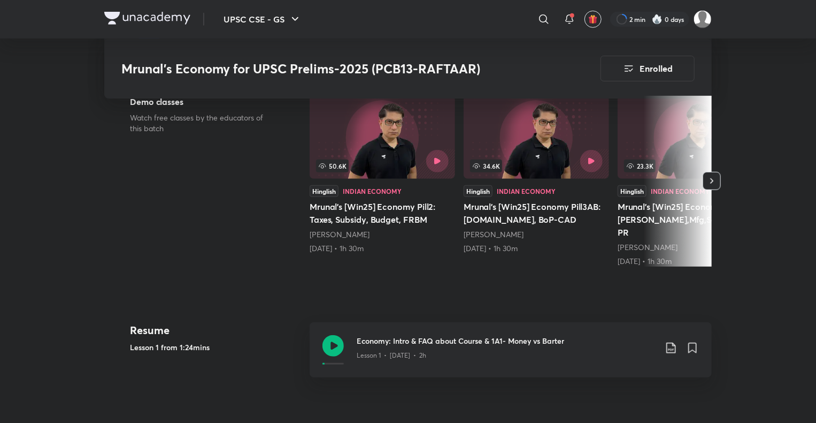
drag, startPoint x: 774, startPoint y: 0, endPoint x: 745, endPoint y: 20, distance: 35.3
click at [745, 20] on header "UPSC CSE - GS ​ 2 min 0 days" at bounding box center [408, 19] width 816 height 39
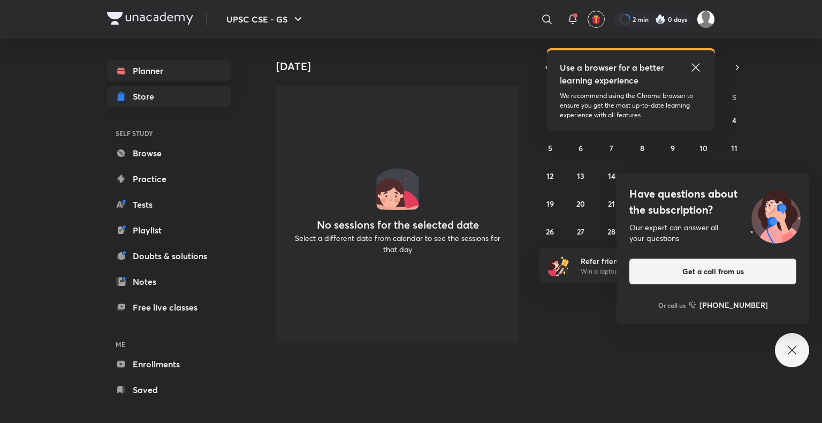
click at [219, 106] on link "Store" at bounding box center [169, 96] width 124 height 21
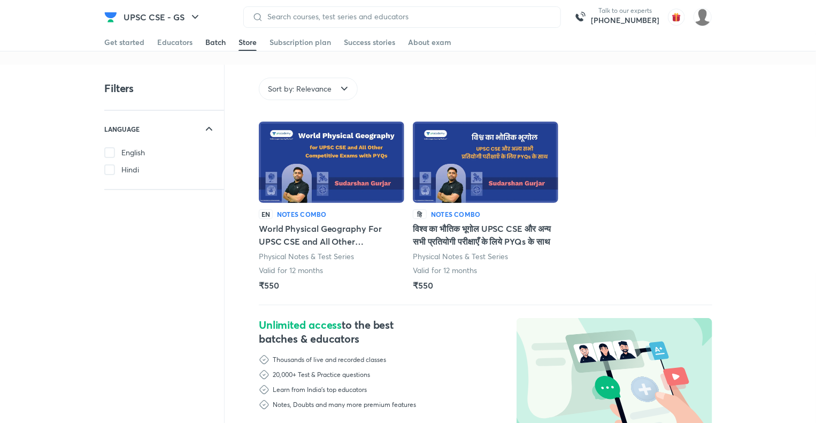
click at [223, 39] on div "Batch" at bounding box center [215, 42] width 20 height 11
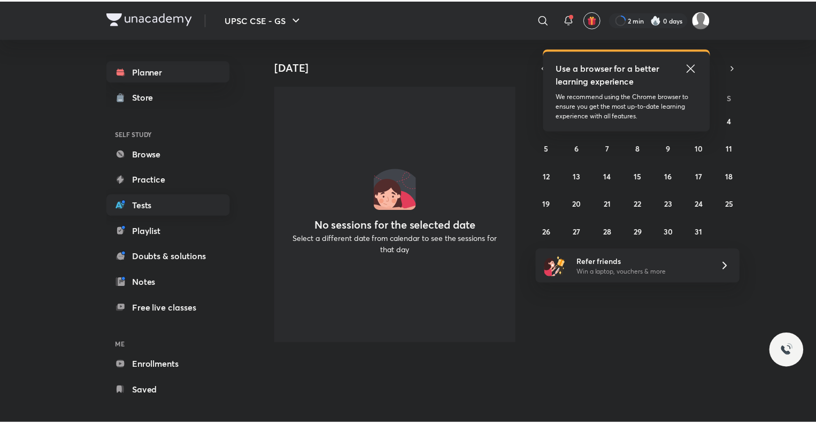
scroll to position [7, 0]
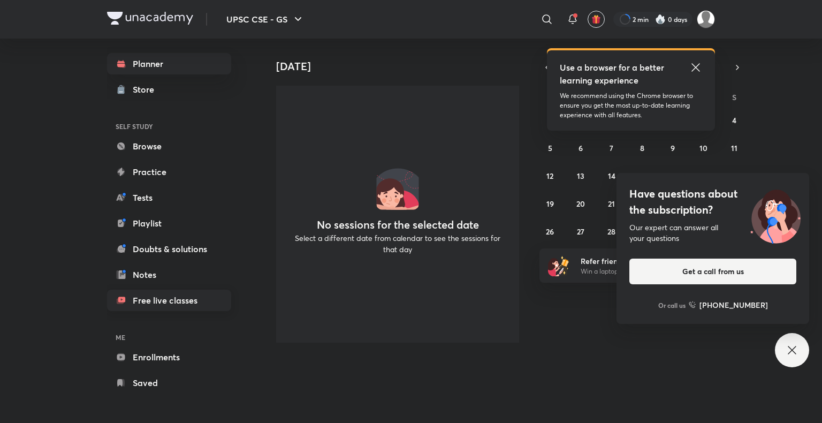
click at [134, 289] on link "Free live classes" at bounding box center [169, 299] width 124 height 21
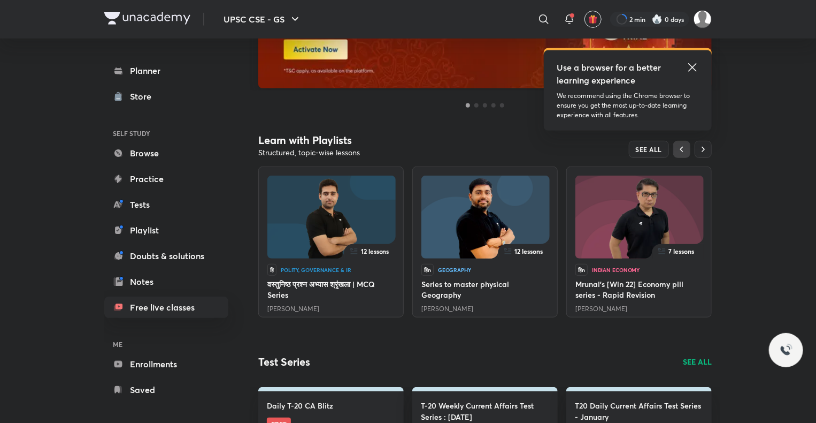
scroll to position [246, 0]
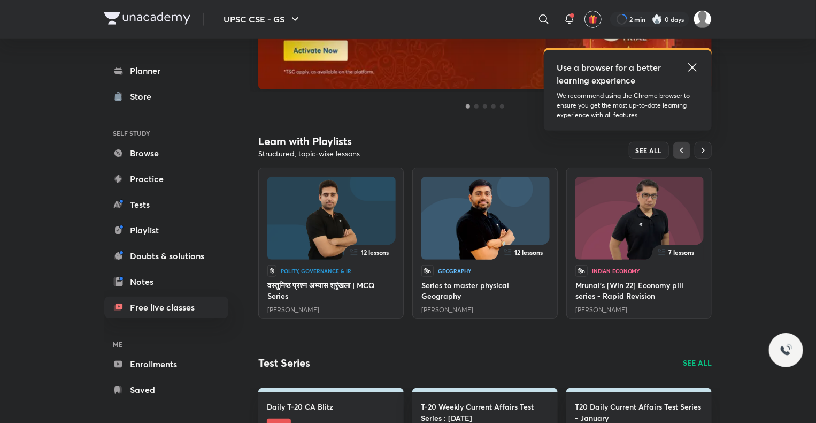
click at [586, 250] on img at bounding box center [640, 218] width 128 height 83
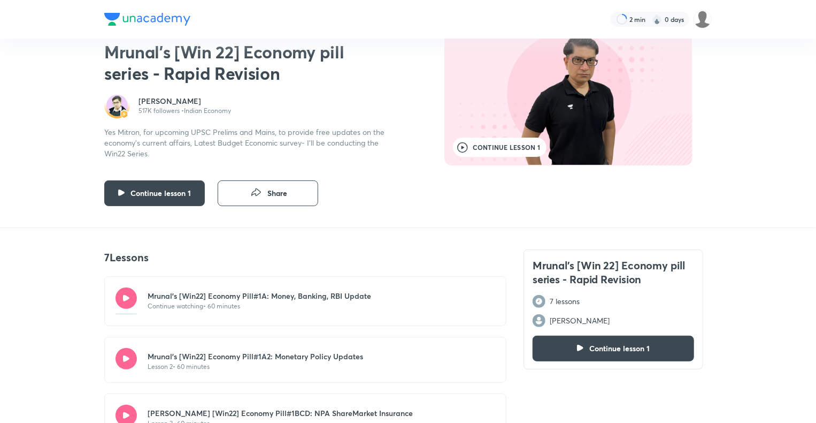
scroll to position [62, 0]
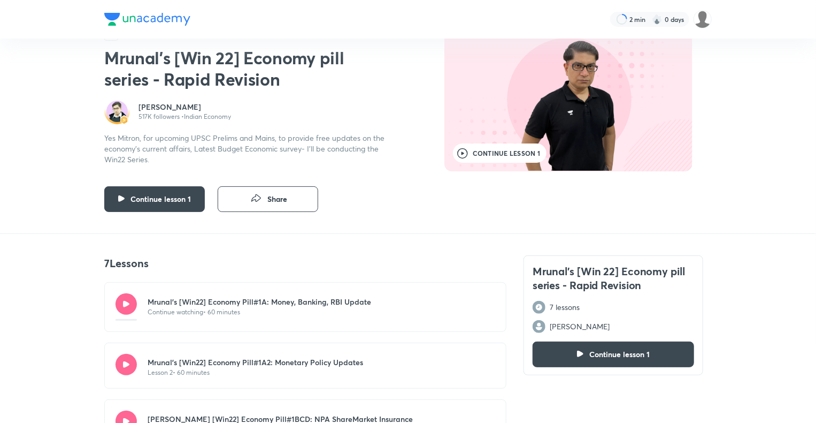
click at [605, 138] on img at bounding box center [568, 105] width 131 height 131
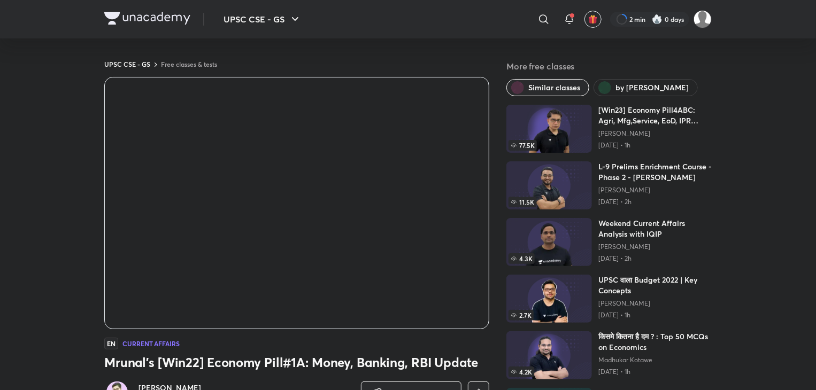
click at [622, 89] on span "by Mrunal Patel" at bounding box center [652, 87] width 73 height 11
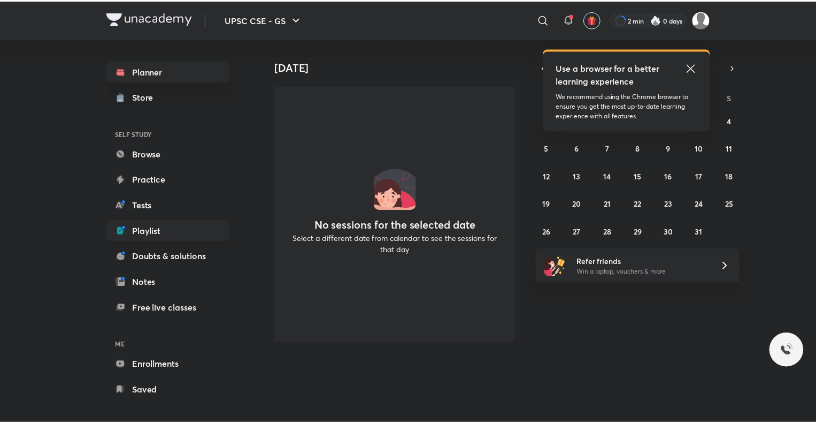
scroll to position [7, 0]
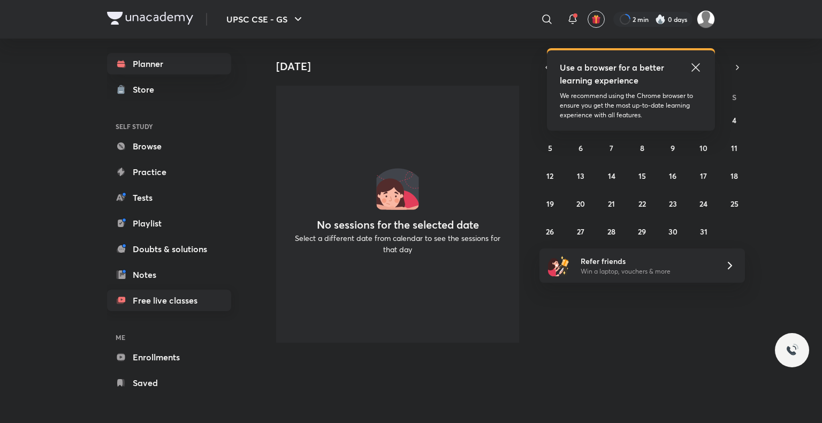
click at [171, 300] on link "Free live classes" at bounding box center [169, 299] width 124 height 21
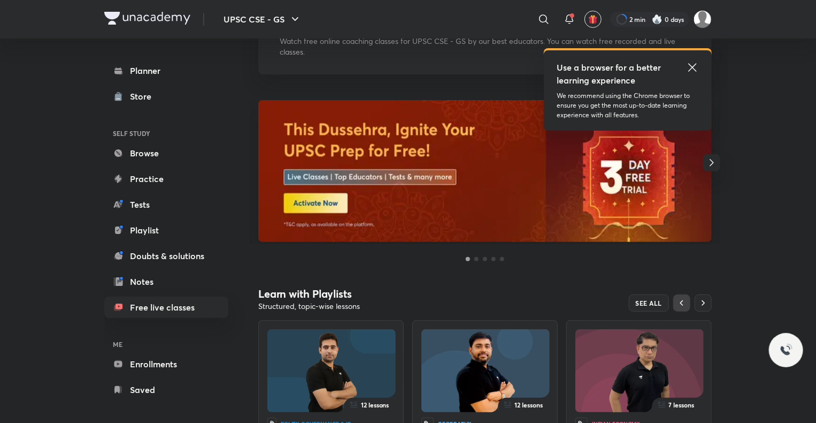
scroll to position [93, 0]
click at [486, 214] on img at bounding box center [485, 172] width 454 height 142
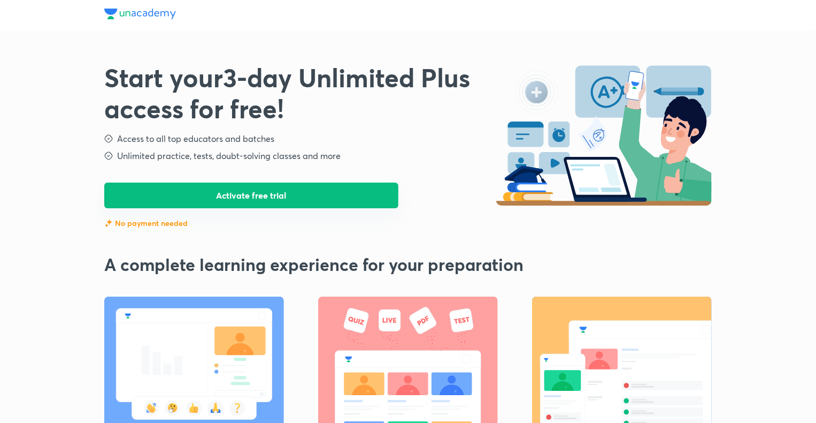
click at [371, 197] on button "Activate free trial" at bounding box center [251, 195] width 294 height 26
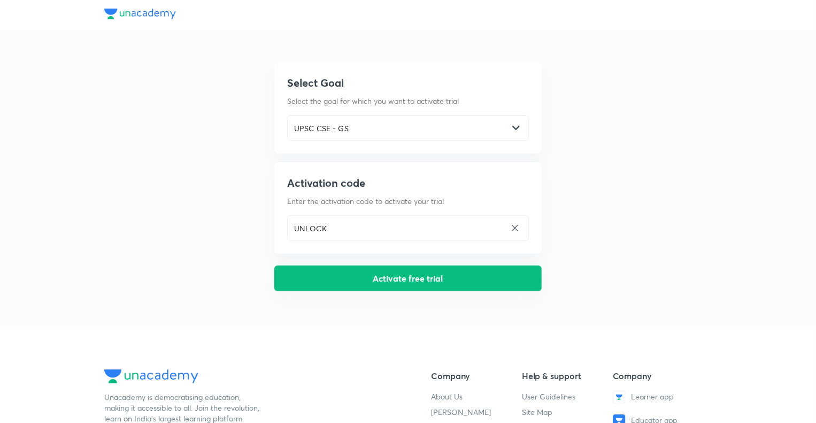
click at [377, 286] on button "Activate free trial" at bounding box center [407, 278] width 267 height 26
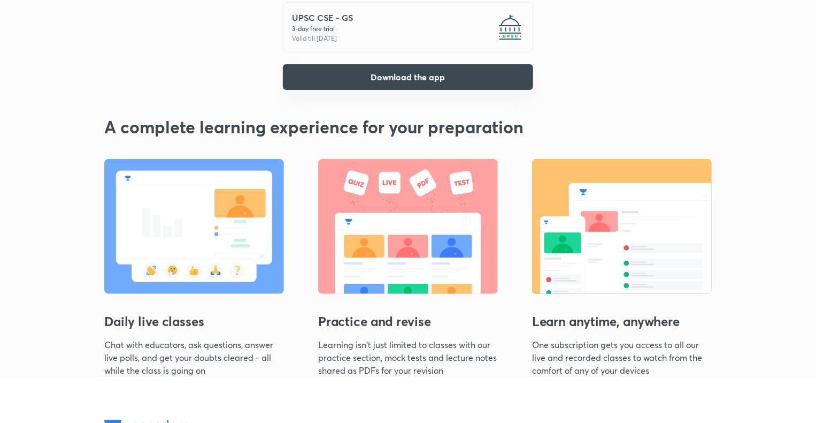
scroll to position [159, 0]
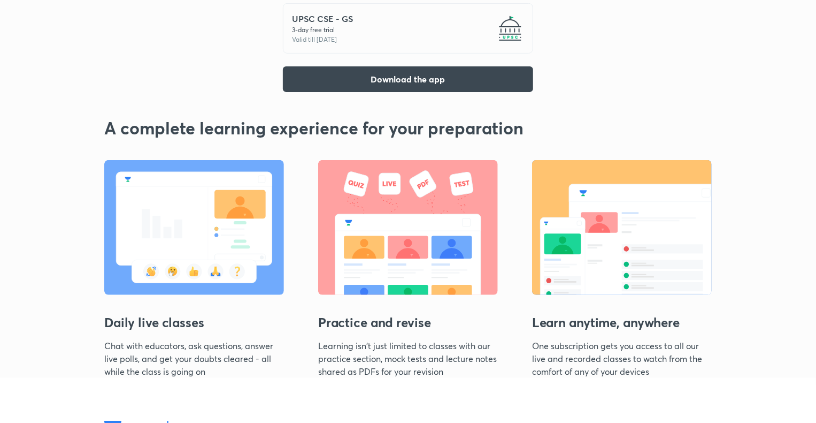
click at [278, 232] on img at bounding box center [194, 227] width 180 height 135
drag, startPoint x: 278, startPoint y: 232, endPoint x: 254, endPoint y: 240, distance: 25.2
click at [254, 240] on img at bounding box center [194, 227] width 180 height 135
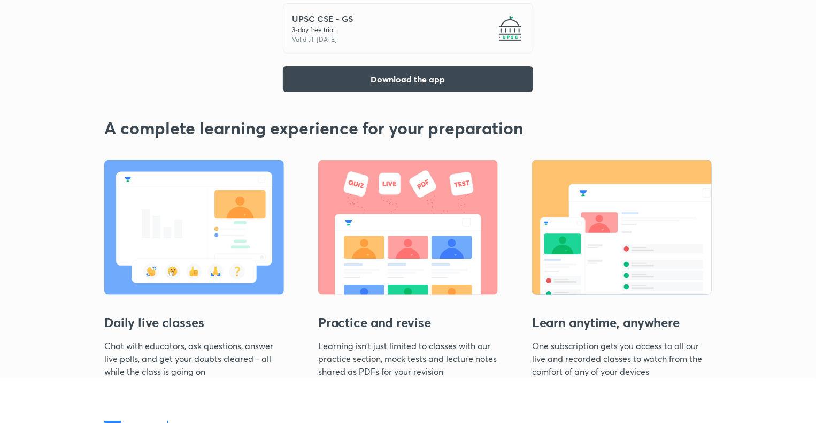
click at [254, 240] on img at bounding box center [194, 227] width 180 height 135
click at [427, 70] on button "Download the app" at bounding box center [408, 78] width 250 height 26
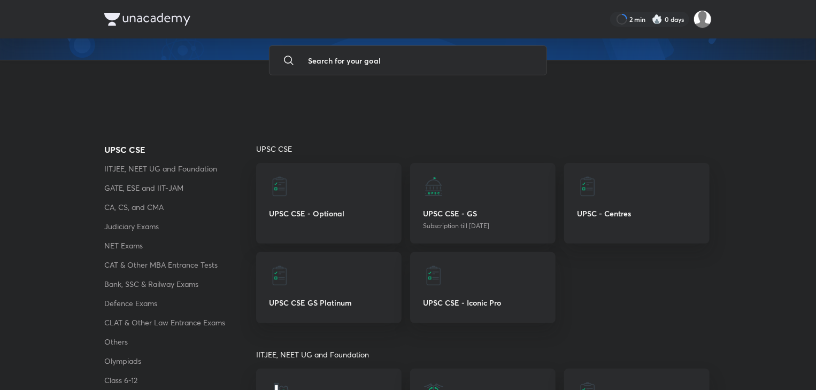
scroll to position [90, 0]
click at [442, 226] on p "Subscription till 5 Oct 2025" at bounding box center [483, 226] width 120 height 10
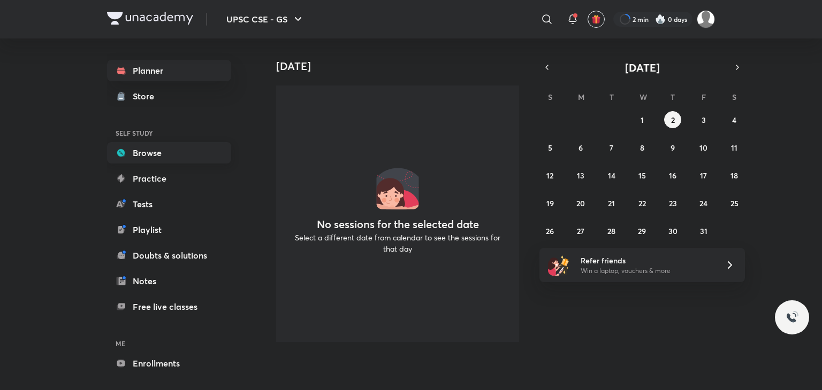
click at [194, 163] on link "Browse" at bounding box center [169, 152] width 124 height 21
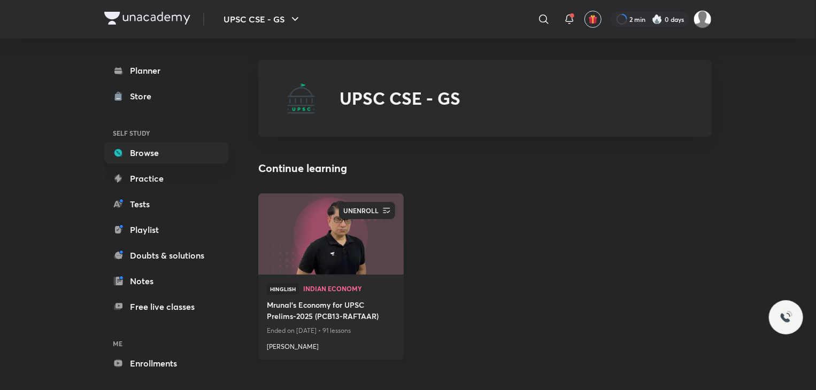
click at [389, 202] on button "button" at bounding box center [386, 210] width 17 height 17
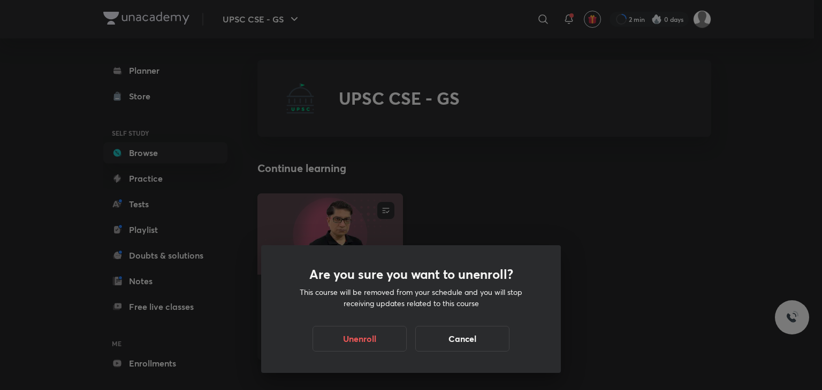
click at [389, 202] on div "Are you sure you want to unenroll? This course will be removed from your schedu…" at bounding box center [411, 195] width 822 height 390
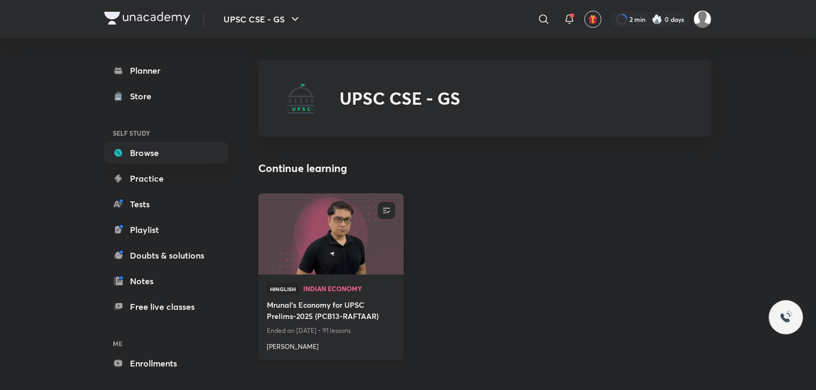
click at [389, 202] on button "button" at bounding box center [386, 210] width 17 height 17
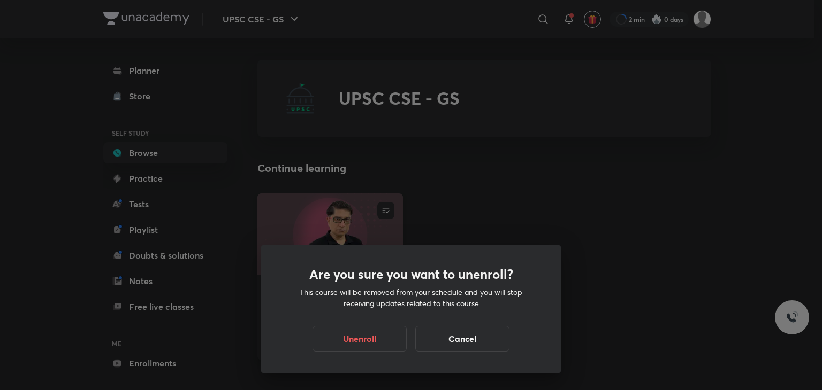
click at [389, 202] on div "Are you sure you want to unenroll? This course will be removed from your schedu…" at bounding box center [411, 195] width 822 height 390
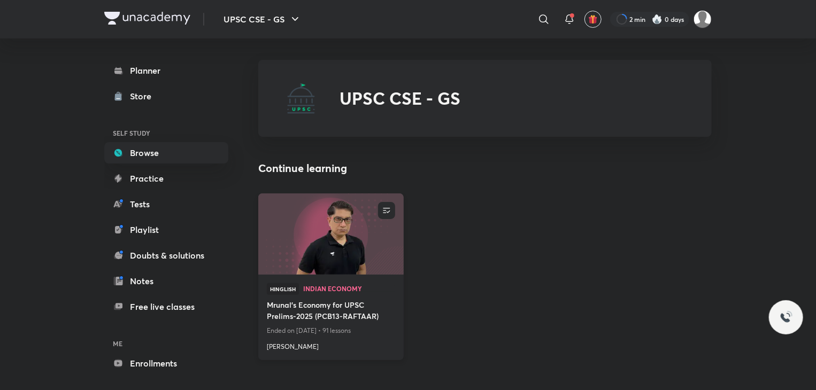
click at [305, 287] on span "Indian Economy" at bounding box center [349, 289] width 92 height 6
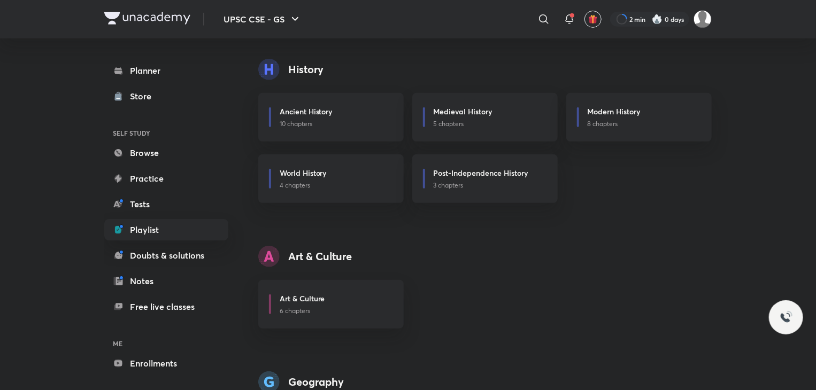
scroll to position [320, 0]
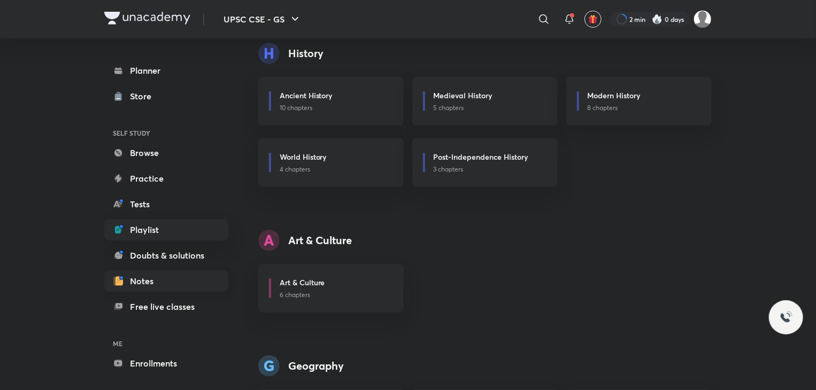
click at [194, 286] on link "Notes" at bounding box center [166, 281] width 124 height 21
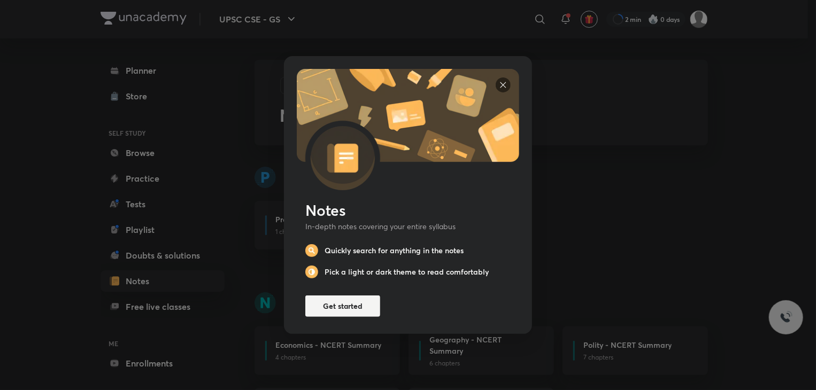
click at [188, 307] on div "Notes In-depth notes covering your entire syllabus Quickly search for anything …" at bounding box center [408, 195] width 816 height 390
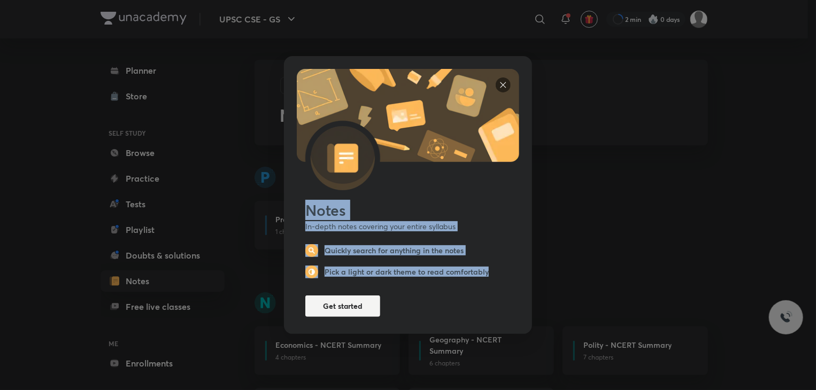
drag, startPoint x: 188, startPoint y: 307, endPoint x: 501, endPoint y: 79, distance: 387.0
click at [501, 79] on div "Notes In-depth notes covering your entire syllabus Quickly search for anything …" at bounding box center [408, 195] width 816 height 390
click at [501, 79] on img at bounding box center [503, 85] width 15 height 15
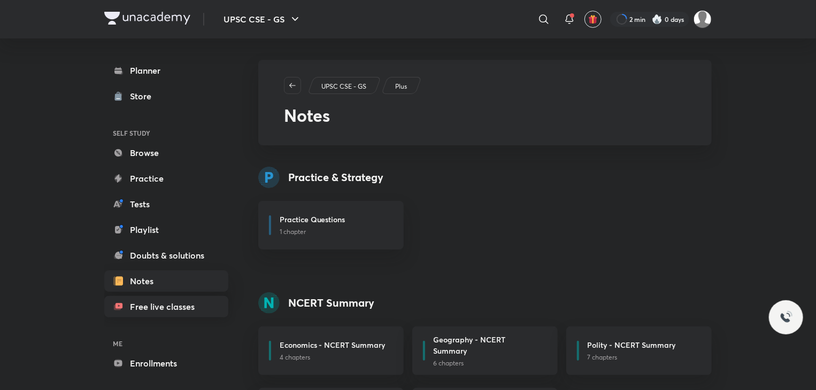
click at [191, 313] on link "Free live classes" at bounding box center [166, 306] width 124 height 21
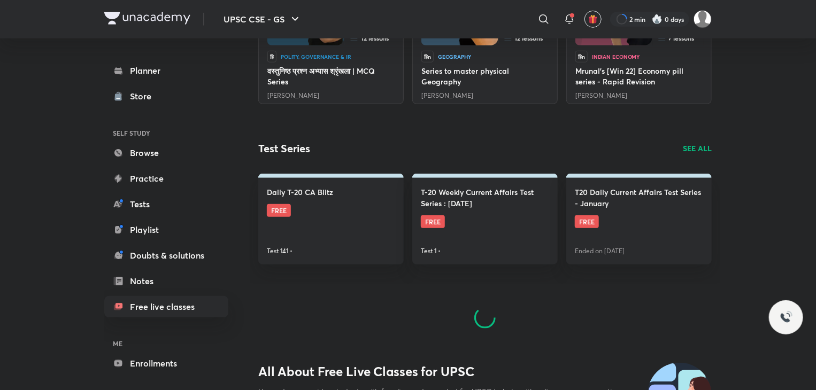
scroll to position [459, 0]
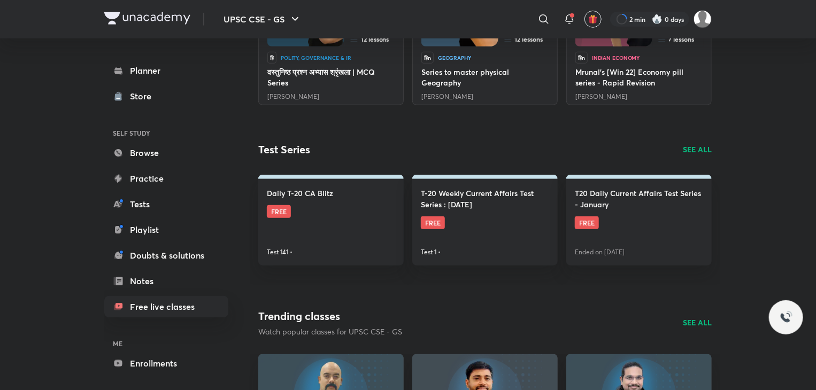
click at [702, 157] on div "Test Series SEE ALL" at bounding box center [485, 150] width 454 height 16
click at [700, 150] on p "SEE ALL" at bounding box center [697, 149] width 29 height 11
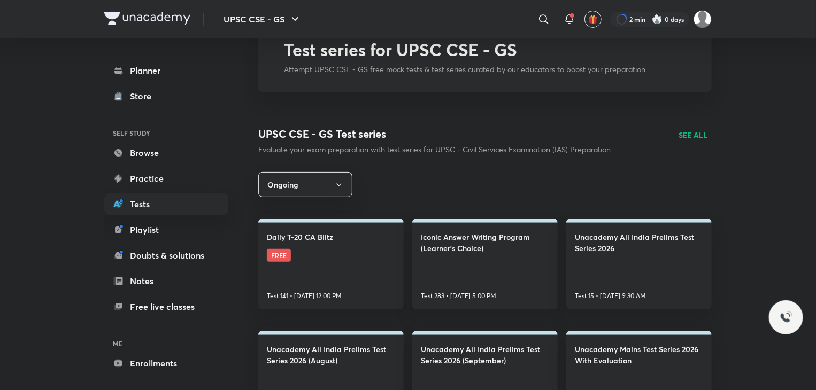
scroll to position [66, 0]
click at [673, 152] on div "UPSC CSE - GS Test series Evaluate your exam preparation with test series for U…" at bounding box center [485, 140] width 454 height 29
click at [700, 140] on p "SEE ALL" at bounding box center [693, 134] width 29 height 11
click at [700, 135] on p "SEE ALL" at bounding box center [693, 134] width 29 height 11
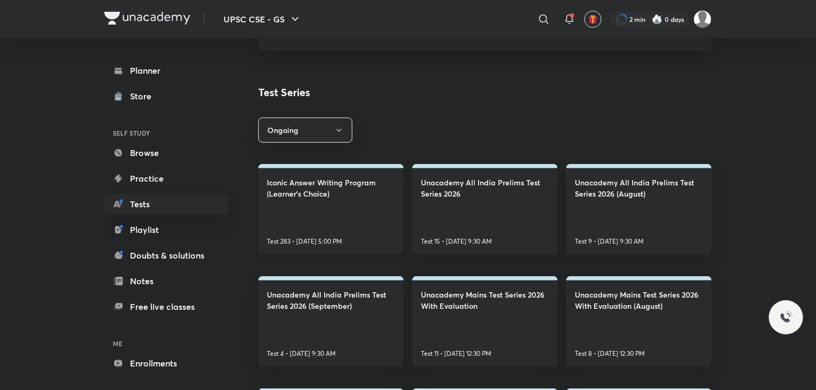
scroll to position [90, 0]
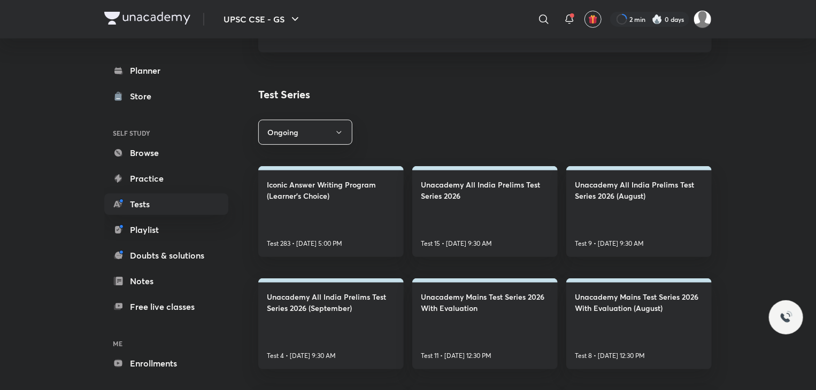
click at [447, 258] on div "UPSC CSE - GS Plus Tests Test series Test Series Ongoing Iconic Answer Writing …" at bounding box center [485, 232] width 454 height 525
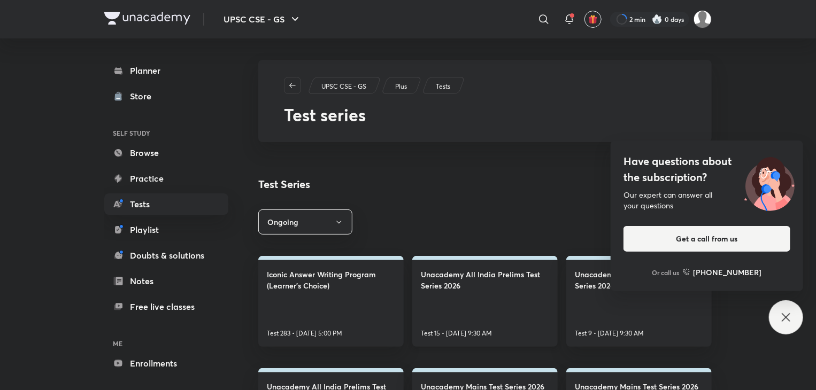
scroll to position [194, 0]
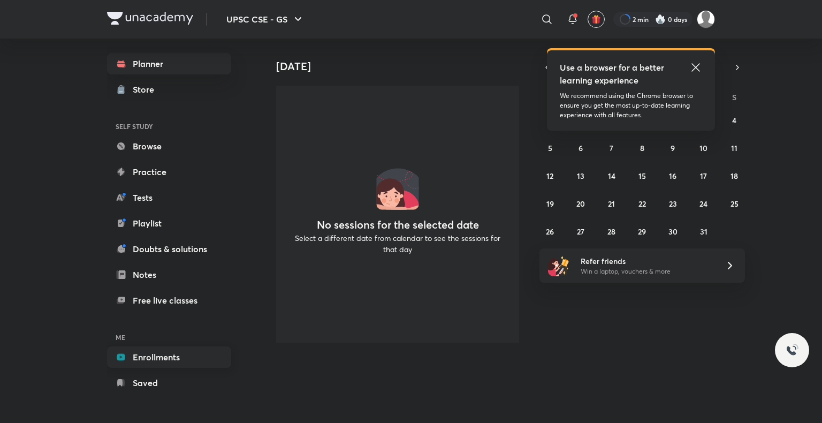
click at [165, 357] on link "Enrollments" at bounding box center [169, 356] width 124 height 21
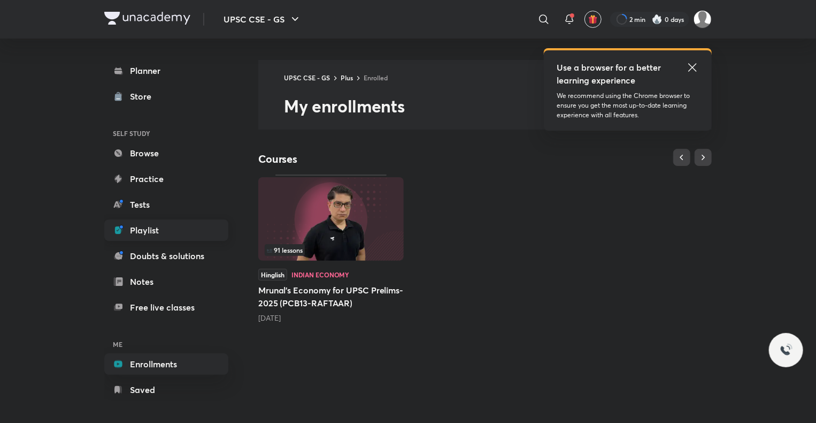
click at [188, 232] on link "Playlist" at bounding box center [166, 229] width 124 height 21
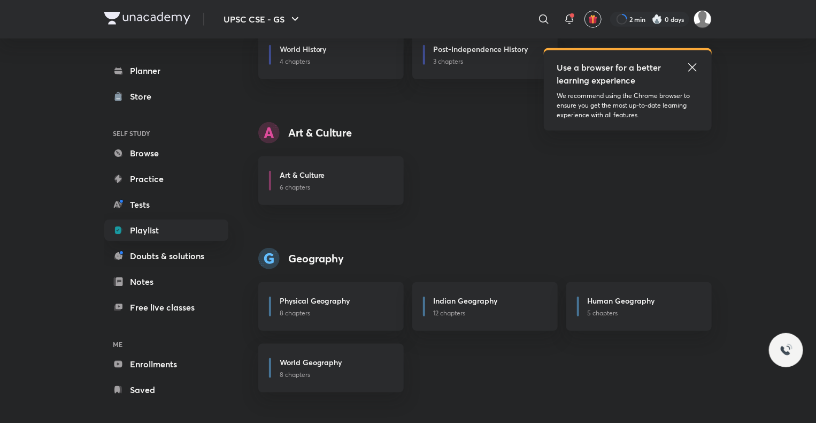
scroll to position [442, 0]
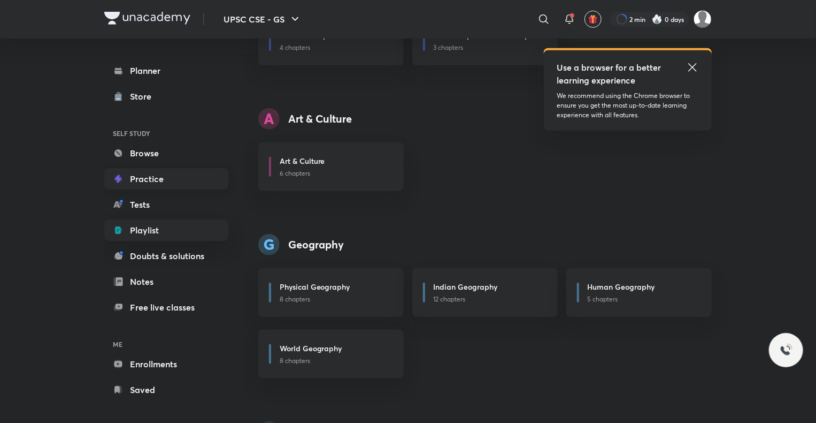
click at [185, 184] on link "Practice" at bounding box center [166, 178] width 124 height 21
click at [189, 185] on link "Practice" at bounding box center [166, 178] width 124 height 21
click at [707, 72] on div "Use a browser for a better learning experience We recommend using the Chrome br…" at bounding box center [628, 90] width 168 height 80
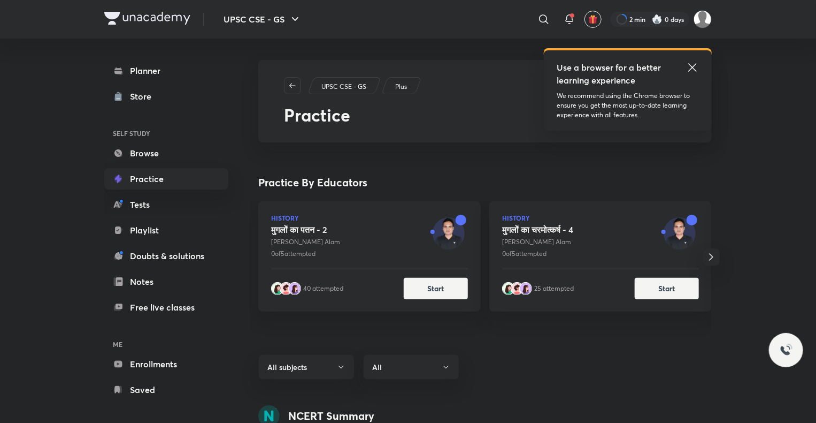
click at [683, 62] on div "Use a browser for a better learning experience" at bounding box center [628, 74] width 142 height 26
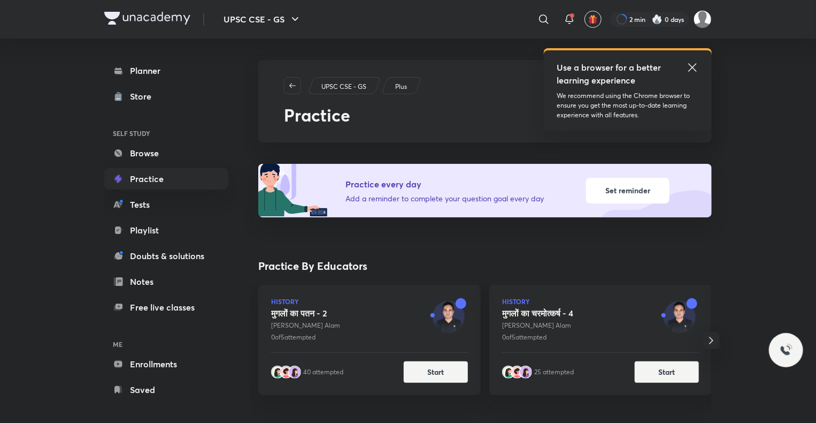
click at [683, 62] on div "Use a browser for a better learning experience" at bounding box center [628, 74] width 142 height 26
click at [685, 63] on div "Use a browser for a better learning experience" at bounding box center [628, 74] width 142 height 26
click at [686, 63] on icon at bounding box center [692, 67] width 13 height 13
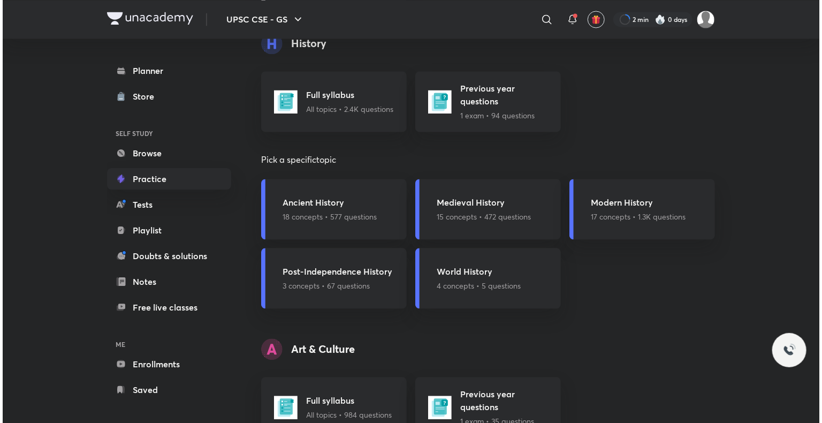
scroll to position [1055, 0]
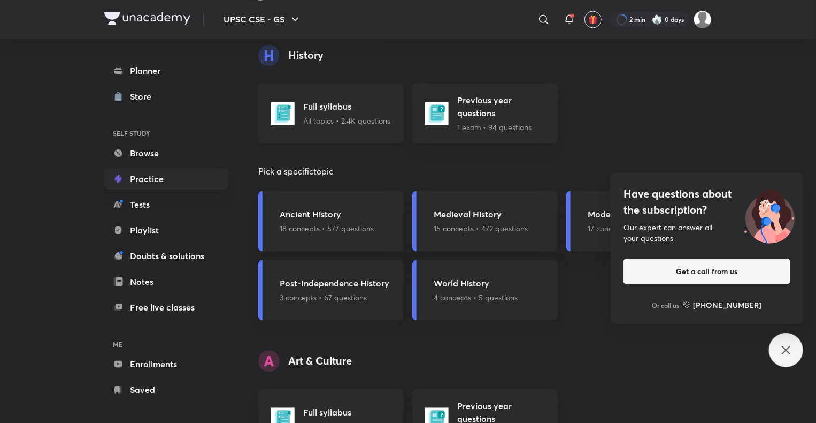
click at [379, 119] on p "All topics • 2.4K questions" at bounding box center [346, 120] width 87 height 11
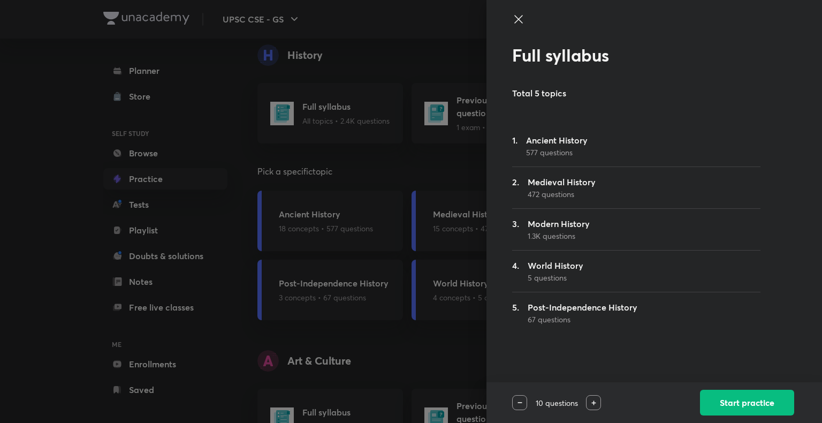
click at [624, 152] on div "1. Ancient History 577 questions" at bounding box center [636, 146] width 248 height 24
click at [742, 408] on button "Start practice" at bounding box center [747, 401] width 94 height 26
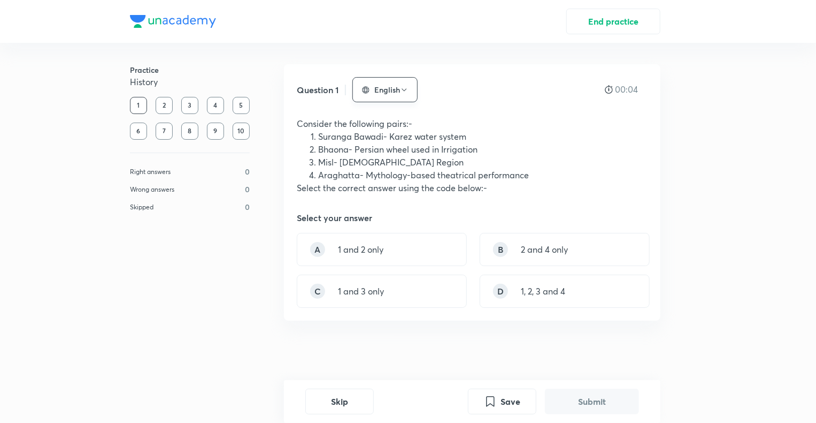
click at [395, 93] on button "English" at bounding box center [384, 89] width 65 height 25
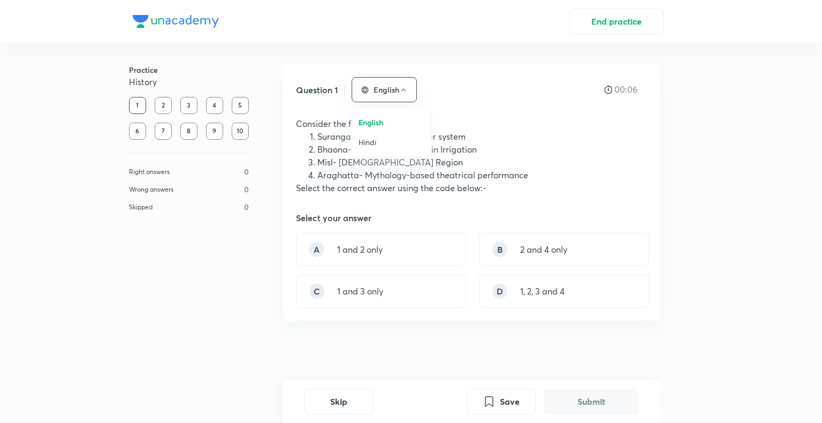
click at [392, 136] on span "Hindi" at bounding box center [391, 141] width 66 height 11
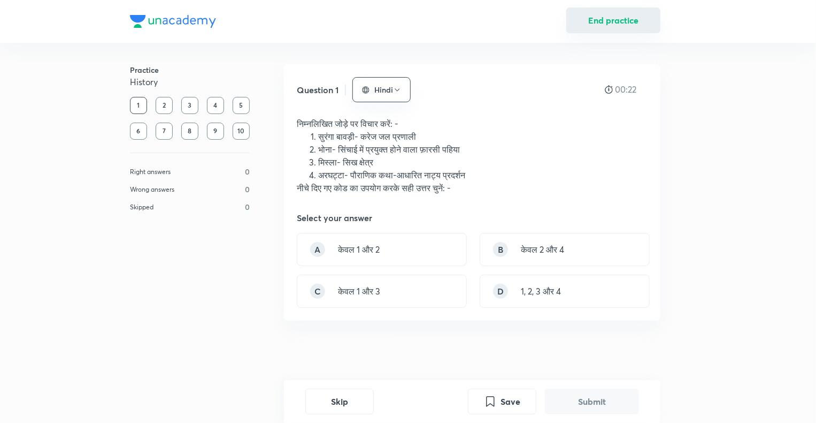
click at [635, 20] on button "End practice" at bounding box center [613, 20] width 94 height 26
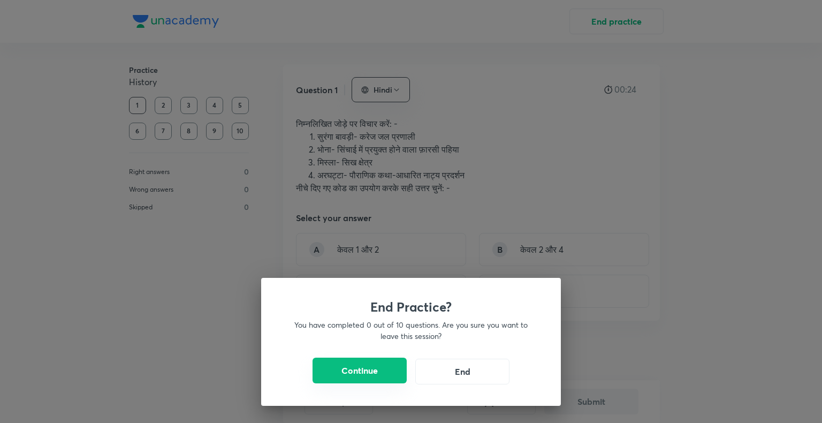
click at [356, 358] on button "Continue" at bounding box center [359, 370] width 94 height 26
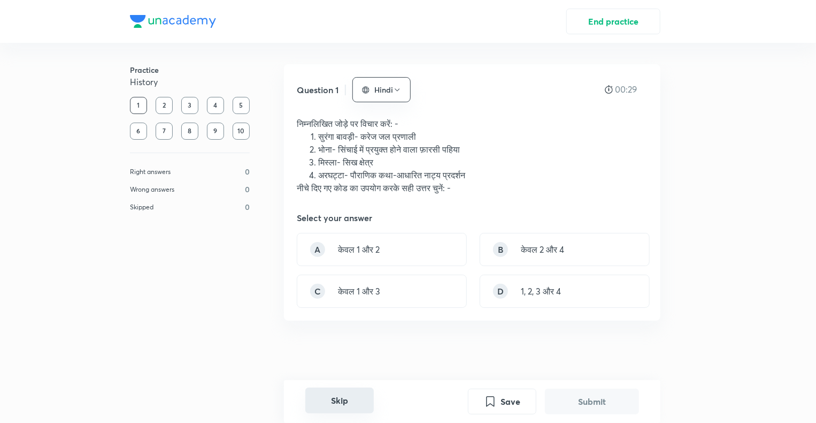
click at [334, 388] on button "Skip" at bounding box center [339, 400] width 68 height 26
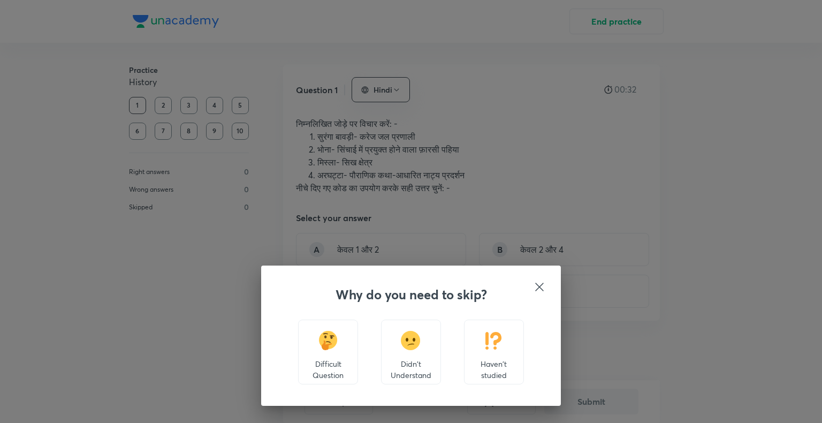
click at [487, 375] on p "Haven't studied" at bounding box center [494, 369] width 42 height 22
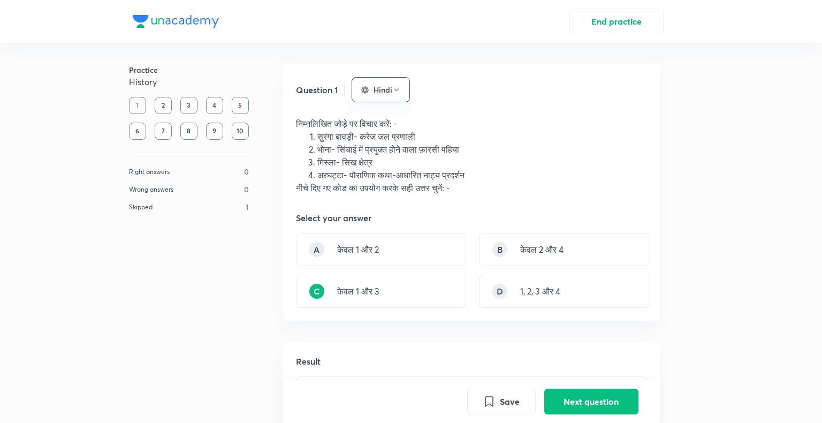
scroll to position [341, 0]
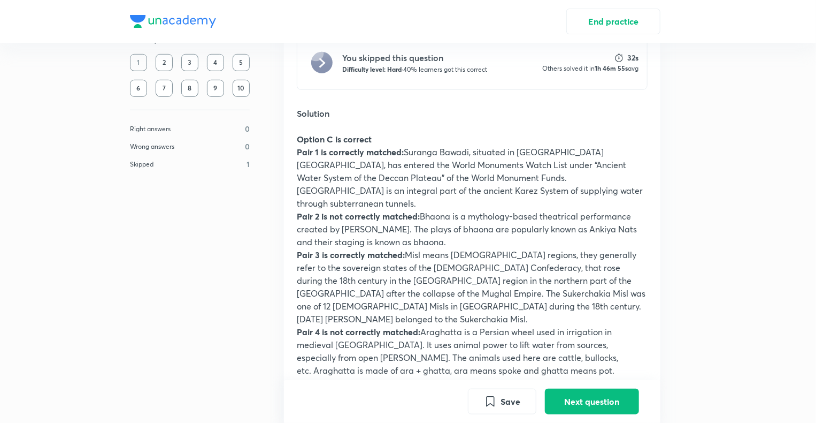
drag, startPoint x: 487, startPoint y: 375, endPoint x: 334, endPoint y: 255, distance: 195.1
click at [616, 13] on button "End practice" at bounding box center [613, 20] width 94 height 26
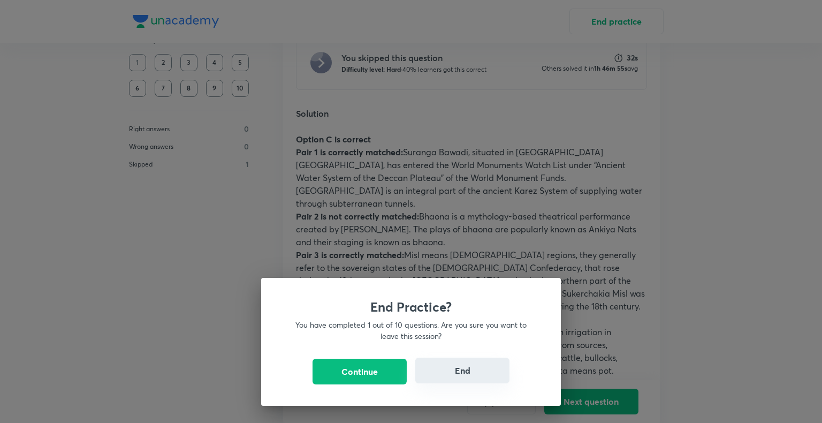
click at [441, 362] on button "End" at bounding box center [462, 370] width 94 height 26
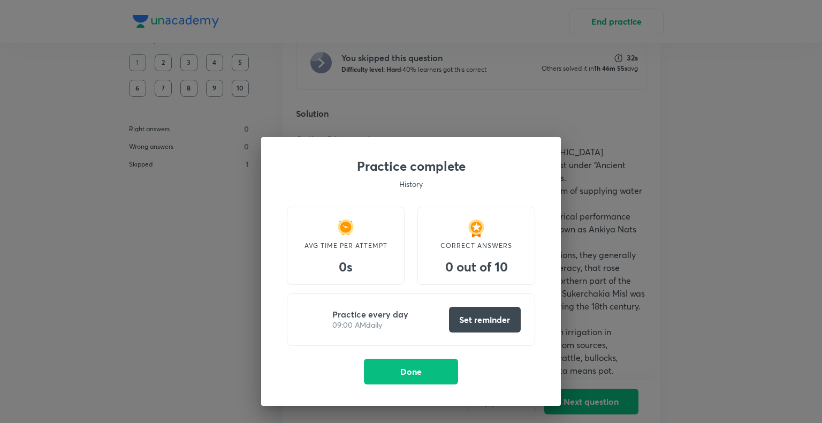
click at [441, 362] on button "Done" at bounding box center [411, 371] width 94 height 26
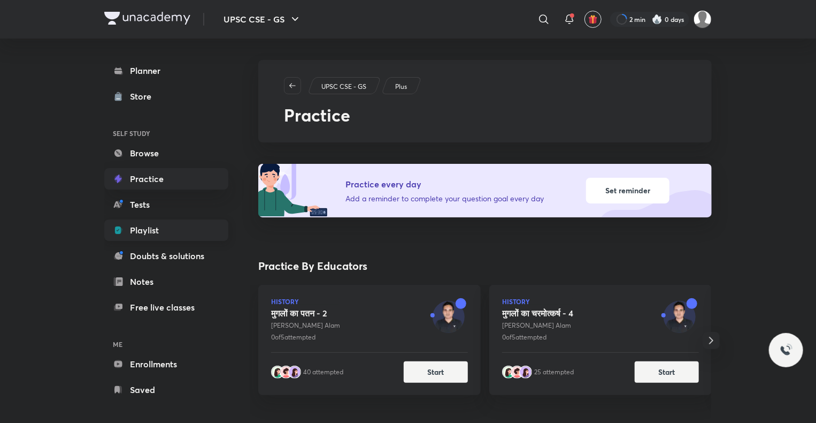
click at [194, 223] on link "Playlist" at bounding box center [166, 229] width 124 height 21
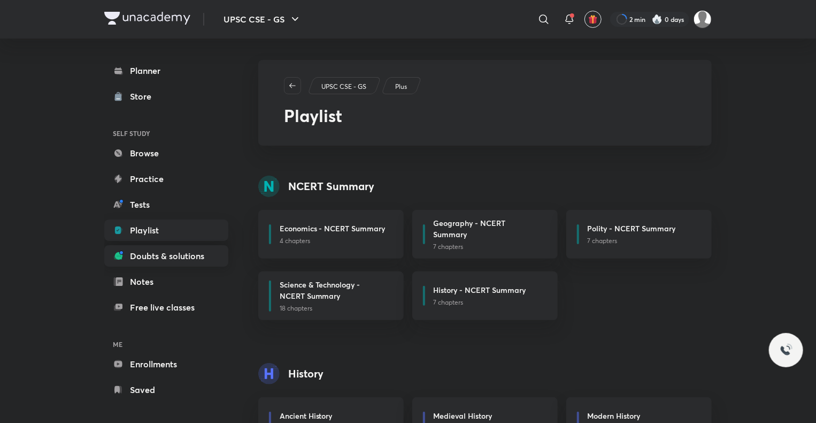
click at [190, 264] on link "Doubts & solutions" at bounding box center [166, 255] width 124 height 21
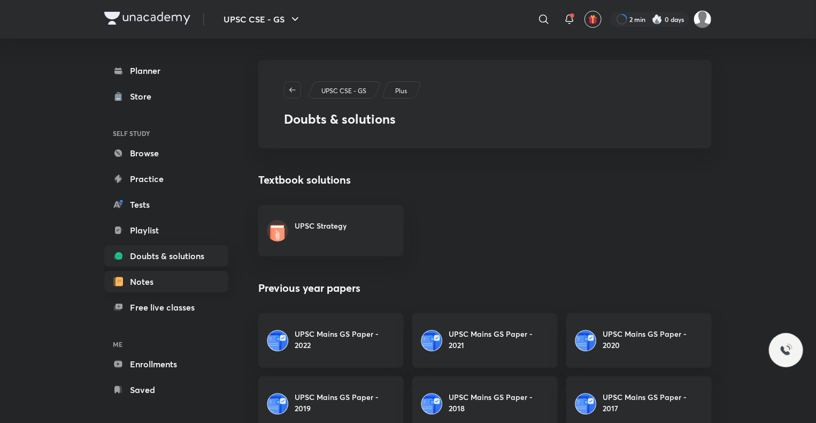
click at [176, 288] on link "Notes" at bounding box center [166, 281] width 124 height 21
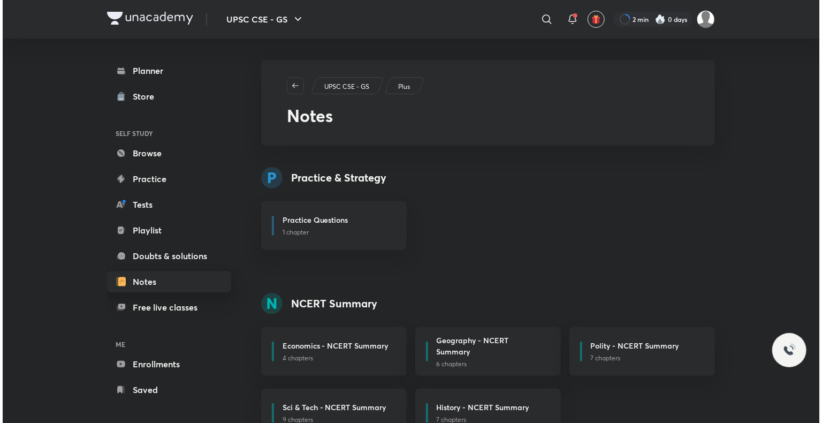
scroll to position [7, 0]
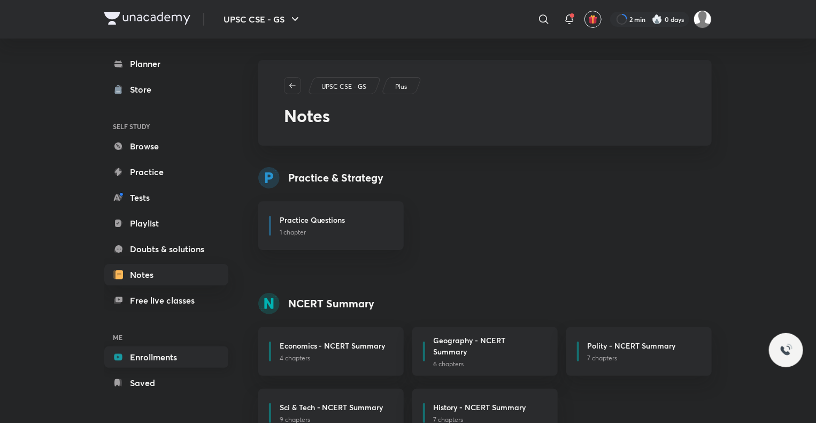
click at [152, 366] on link "Enrollments" at bounding box center [166, 356] width 124 height 21
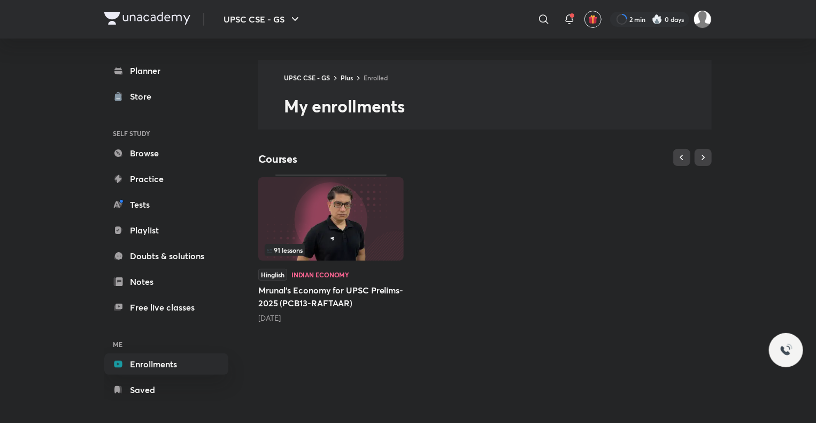
click at [337, 265] on div "91 lessons Hinglish Indian Economy Mrunal’s Economy for UPSC Prelims-2025 (PCB1…" at bounding box center [330, 248] width 145 height 149
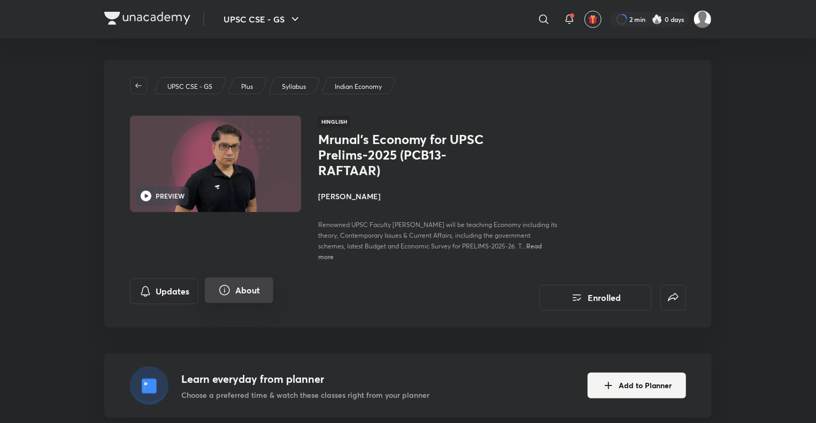
click at [255, 283] on button "About" at bounding box center [239, 290] width 68 height 26
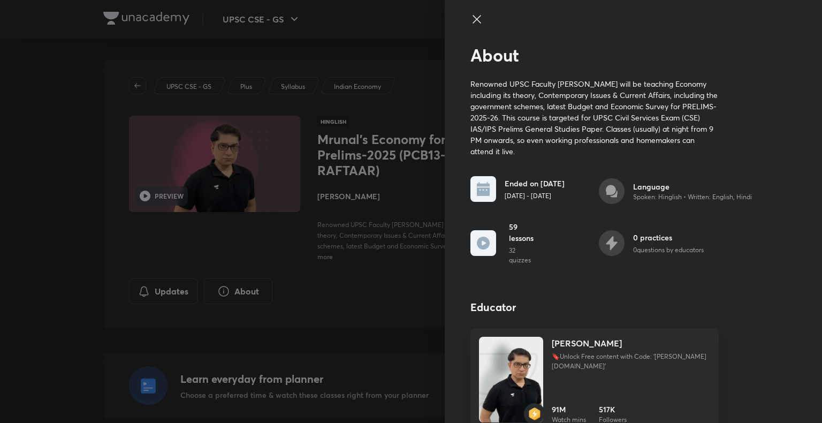
click at [515, 257] on p "32 quizzes" at bounding box center [522, 255] width 26 height 19
drag, startPoint x: 515, startPoint y: 257, endPoint x: 497, endPoint y: 248, distance: 19.9
click at [497, 248] on div "59 lessons 32 quizzes" at bounding box center [502, 243] width 64 height 44
click at [496, 248] on div "59 lessons 32 quizzes" at bounding box center [502, 243] width 64 height 44
click at [480, 244] on icon at bounding box center [483, 242] width 13 height 13
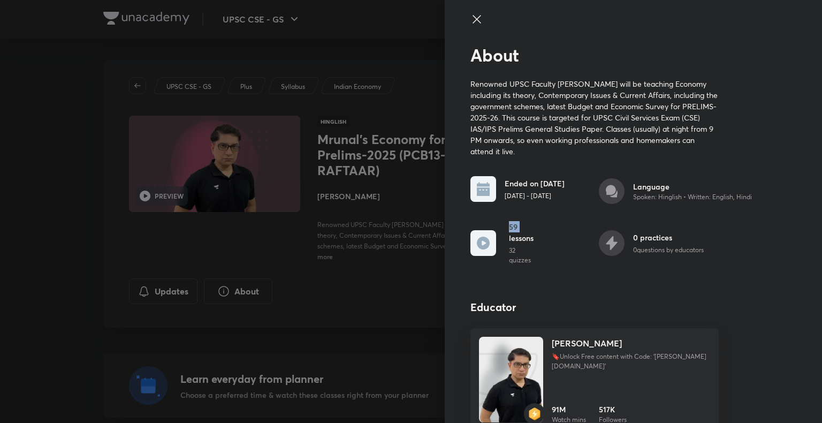
click at [480, 244] on icon at bounding box center [483, 242] width 13 height 13
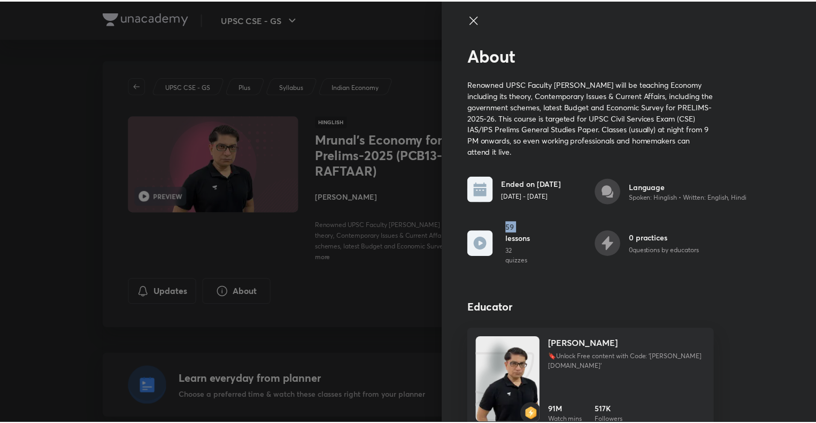
scroll to position [17, 0]
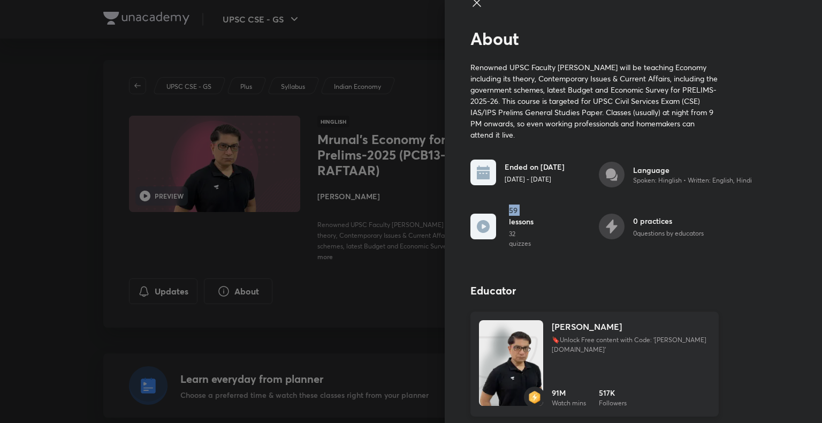
click at [556, 390] on h6 "91M" at bounding box center [568, 392] width 34 height 11
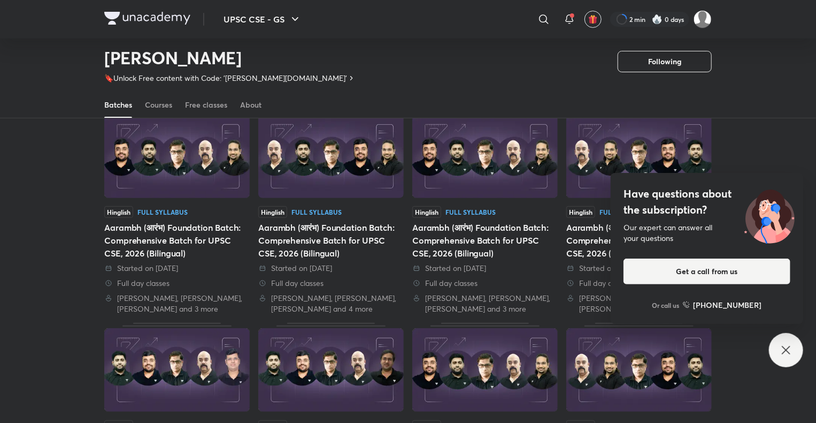
scroll to position [70, 0]
click at [165, 101] on div "Courses" at bounding box center [158, 104] width 27 height 11
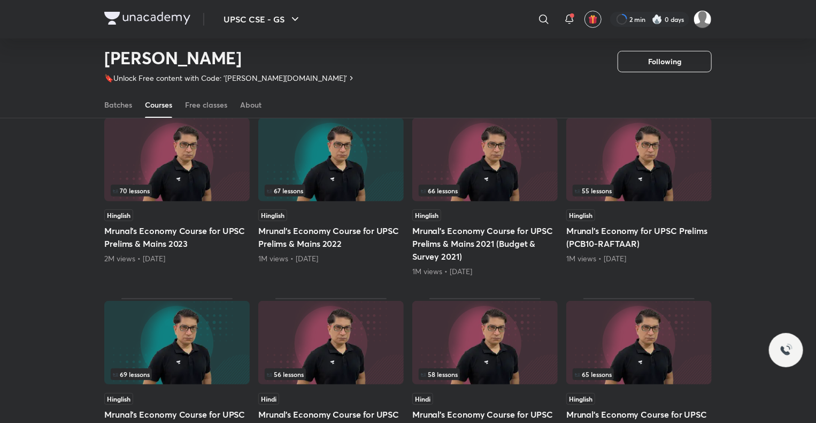
scroll to position [97, 0]
click at [603, 193] on span "55 lessons" at bounding box center [593, 191] width 37 height 6
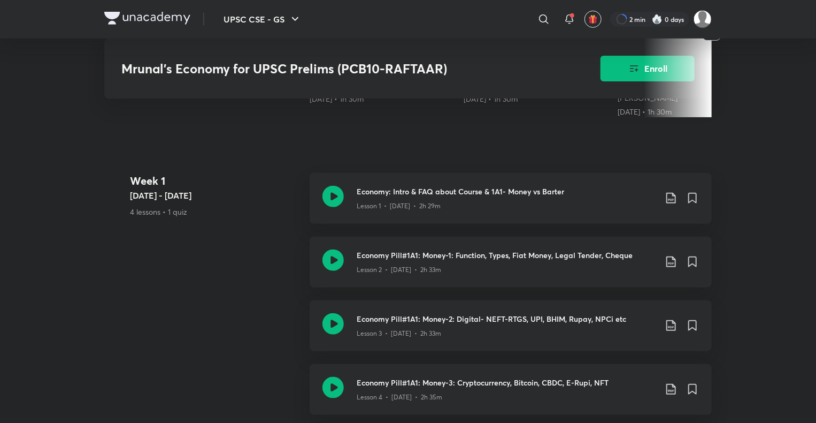
scroll to position [402, 0]
click at [692, 192] on icon at bounding box center [692, 197] width 7 height 10
click at [696, 192] on icon at bounding box center [692, 197] width 7 height 10
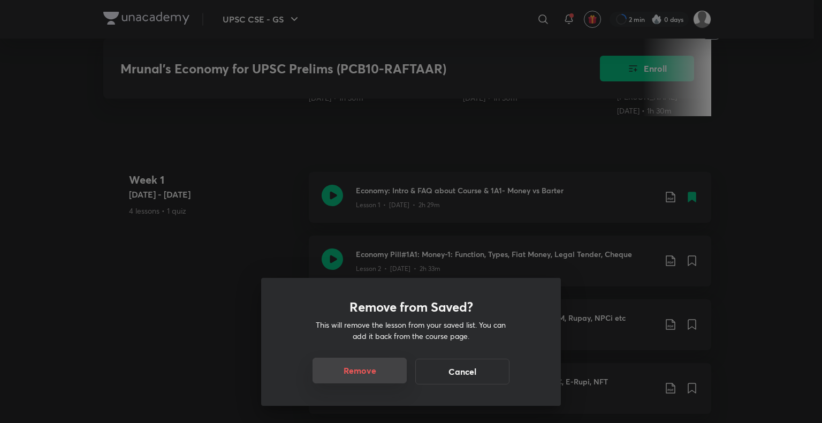
click at [392, 362] on button "Remove" at bounding box center [359, 370] width 94 height 26
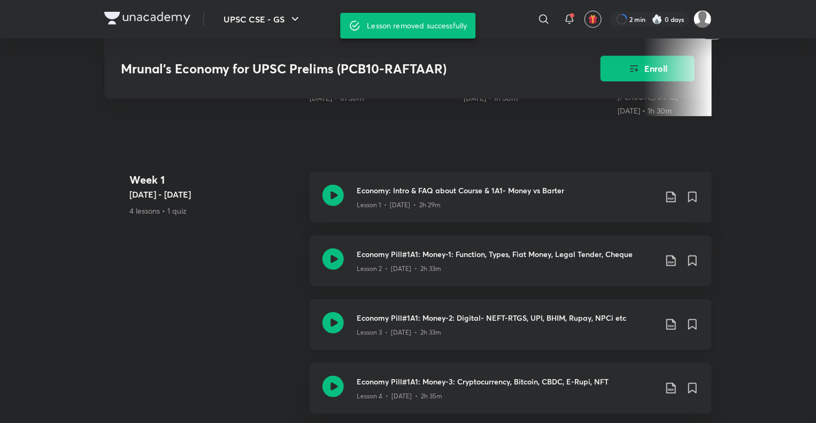
scroll to position [424, 0]
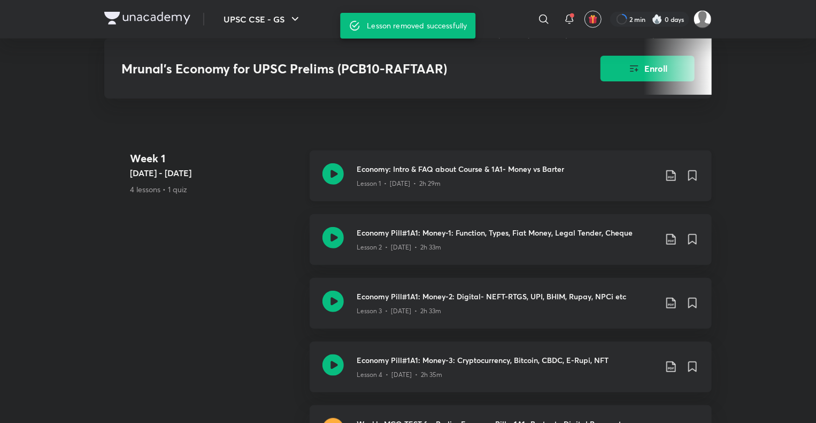
click at [673, 172] on icon at bounding box center [670, 175] width 9 height 11
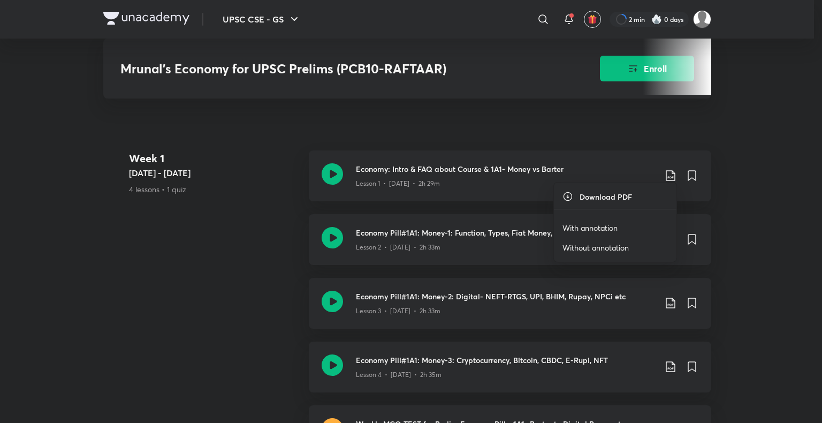
click at [765, 195] on div at bounding box center [411, 211] width 822 height 423
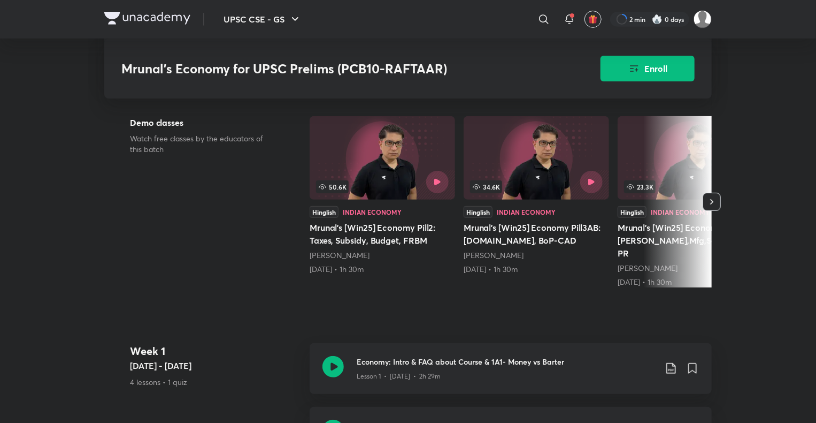
scroll to position [225, 0]
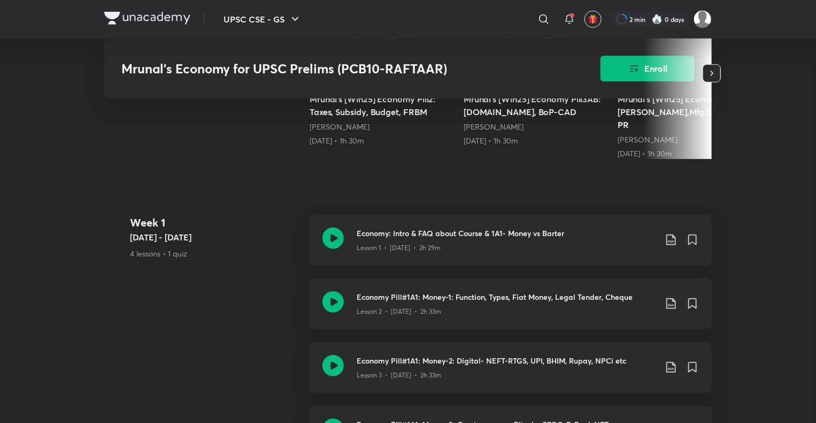
scroll to position [359, 0]
click at [145, 325] on div "Week [DATE] 4 - [DATE] 4 lessons • 1 quiz Economy: Intro & FAQ about Course & 1…" at bounding box center [408, 373] width 608 height 318
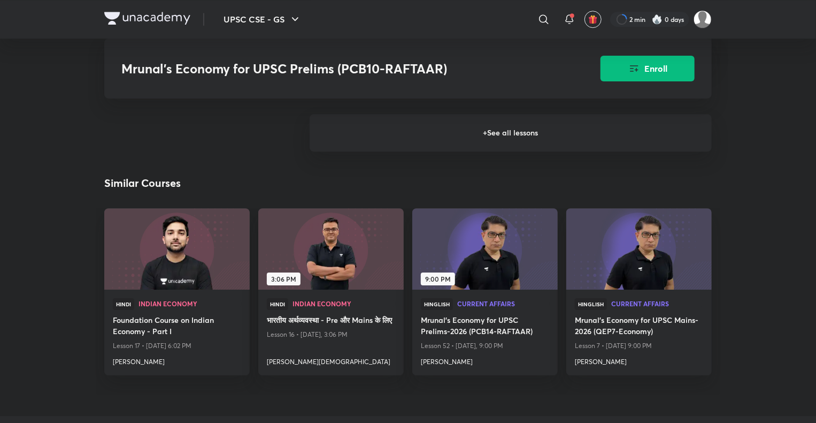
scroll to position [1585, 0]
